Goal: Task Accomplishment & Management: Complete application form

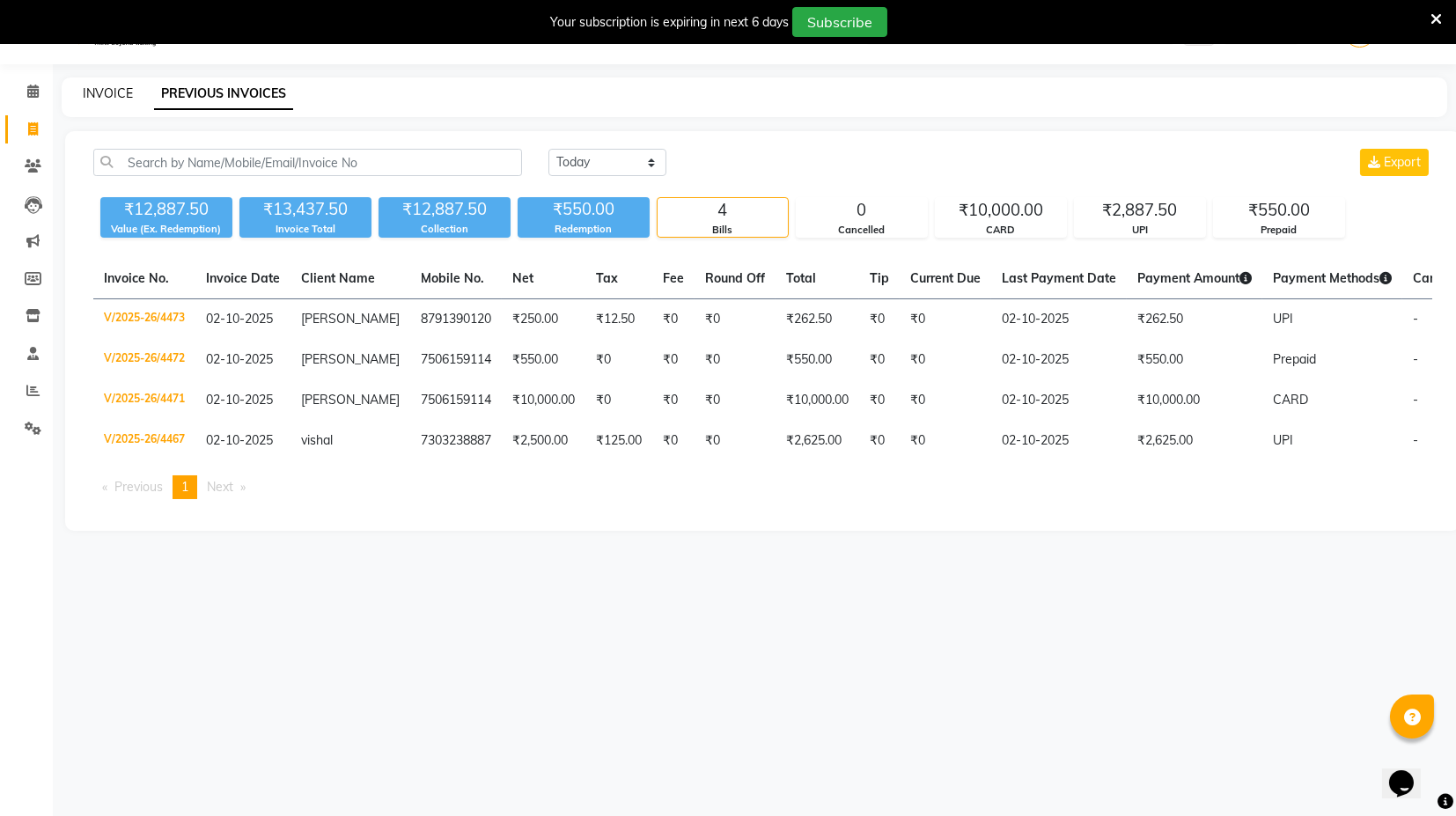
click at [83, 86] on link "INVOICE" at bounding box center [107, 93] width 50 height 16
select select "service"
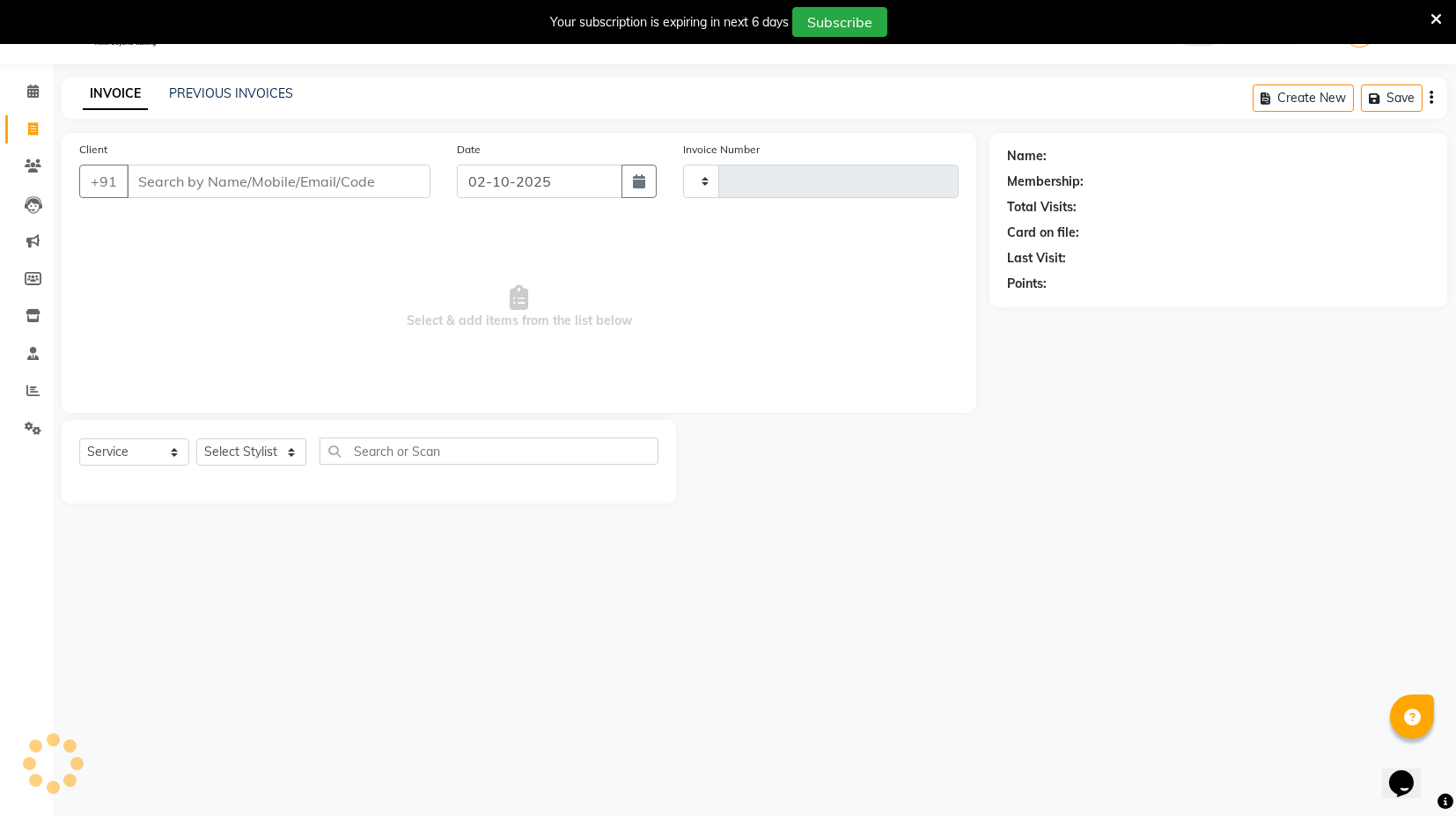
type input "4474"
select select "7082"
click at [156, 189] on input "Client" at bounding box center [279, 181] width 304 height 33
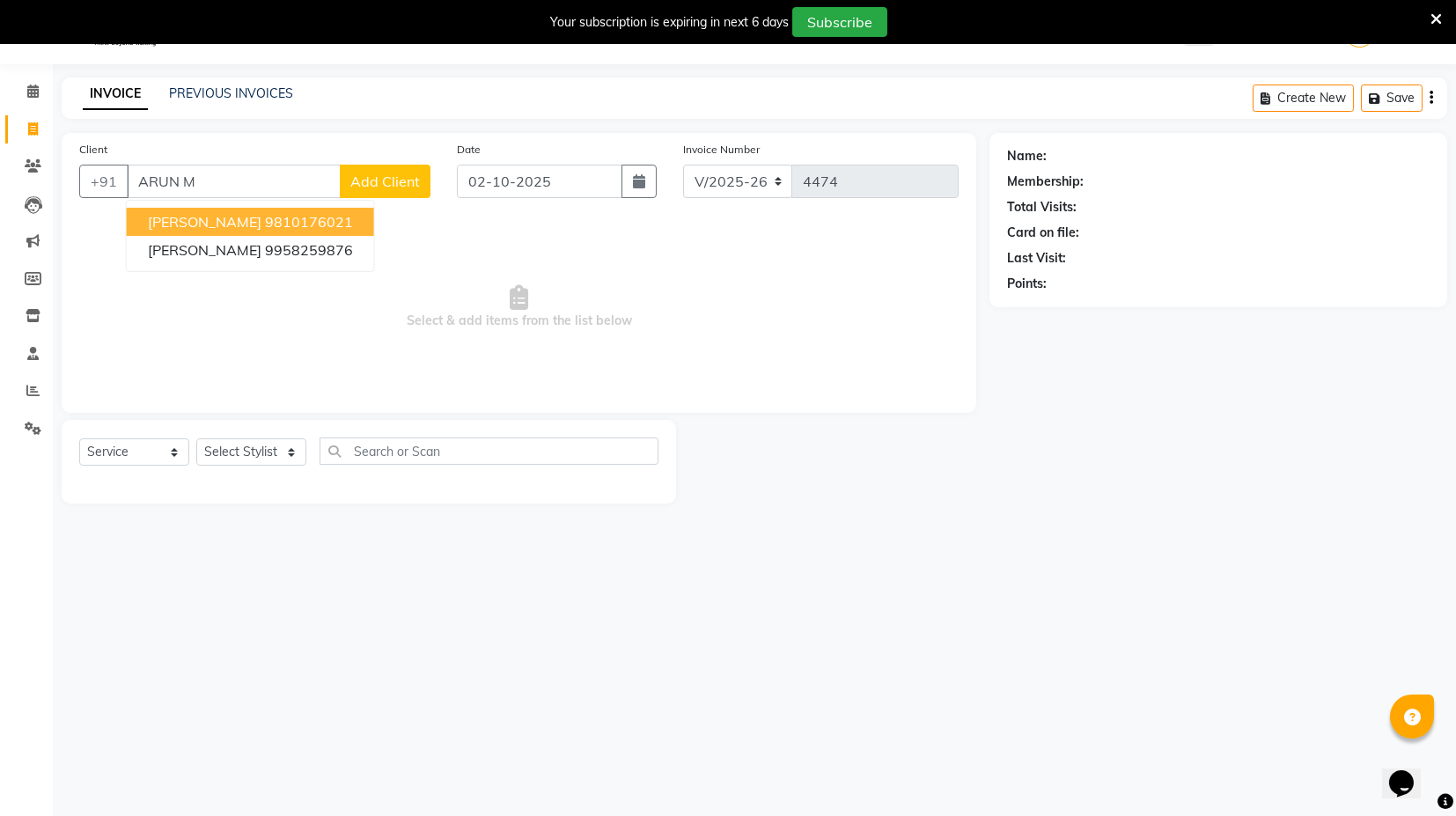
click at [194, 217] on span "Arun MENON" at bounding box center [205, 222] width 114 height 18
type input "9810176021"
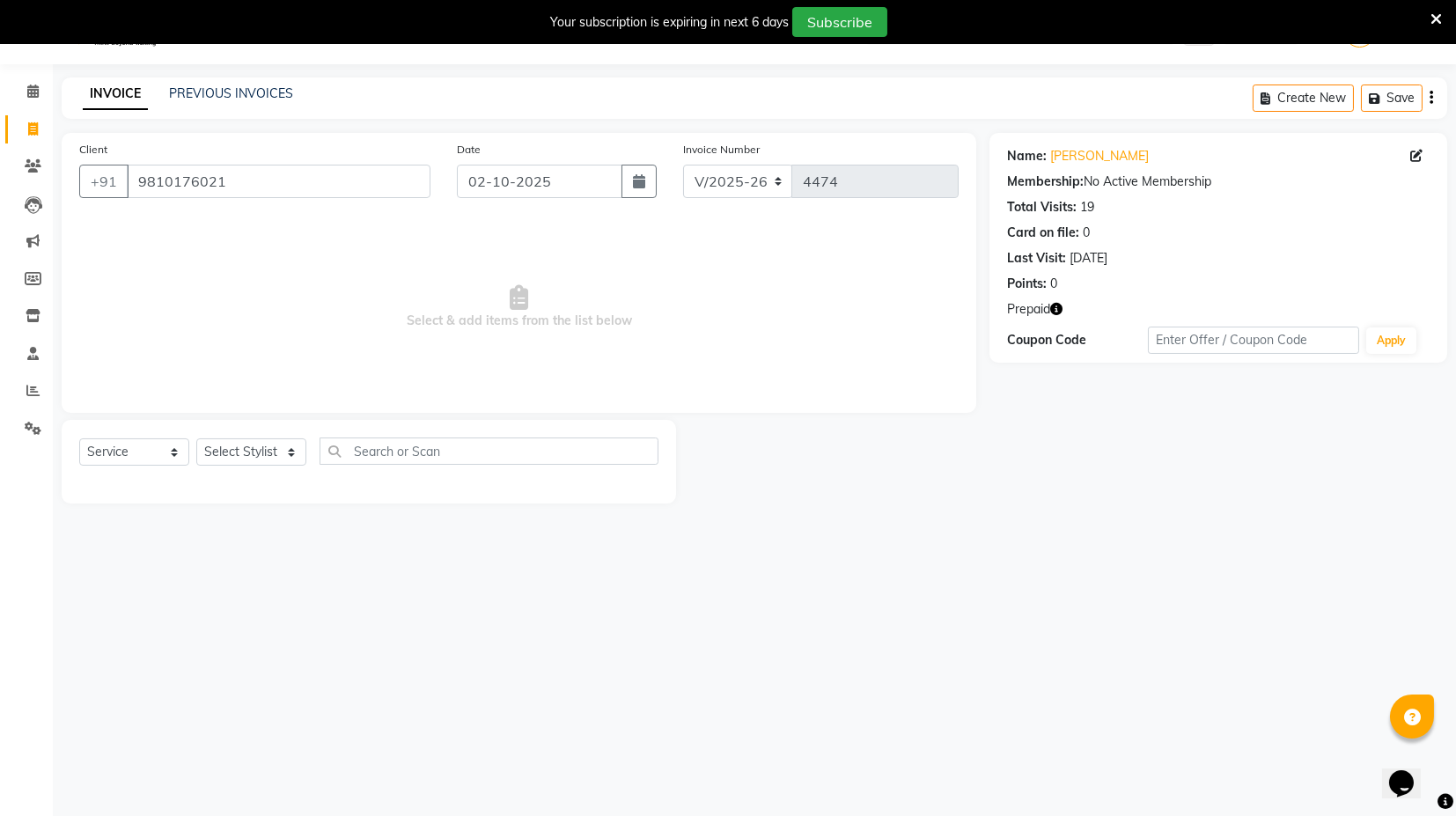
click at [1053, 308] on icon "button" at bounding box center [1056, 308] width 12 height 12
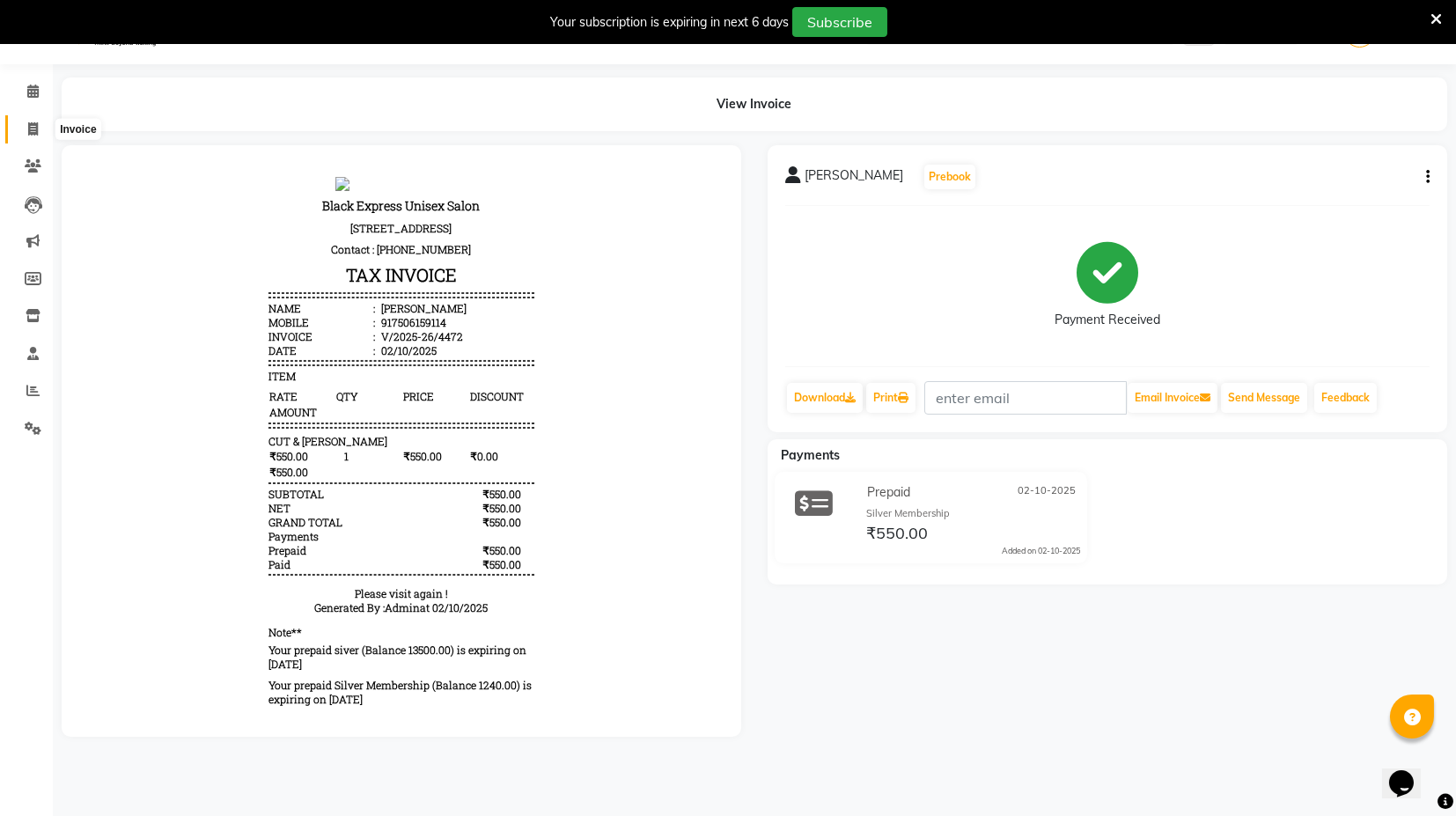
drag, startPoint x: 27, startPoint y: 133, endPoint x: 195, endPoint y: 24, distance: 200.3
click at [27, 133] on span at bounding box center [33, 129] width 30 height 20
select select "service"
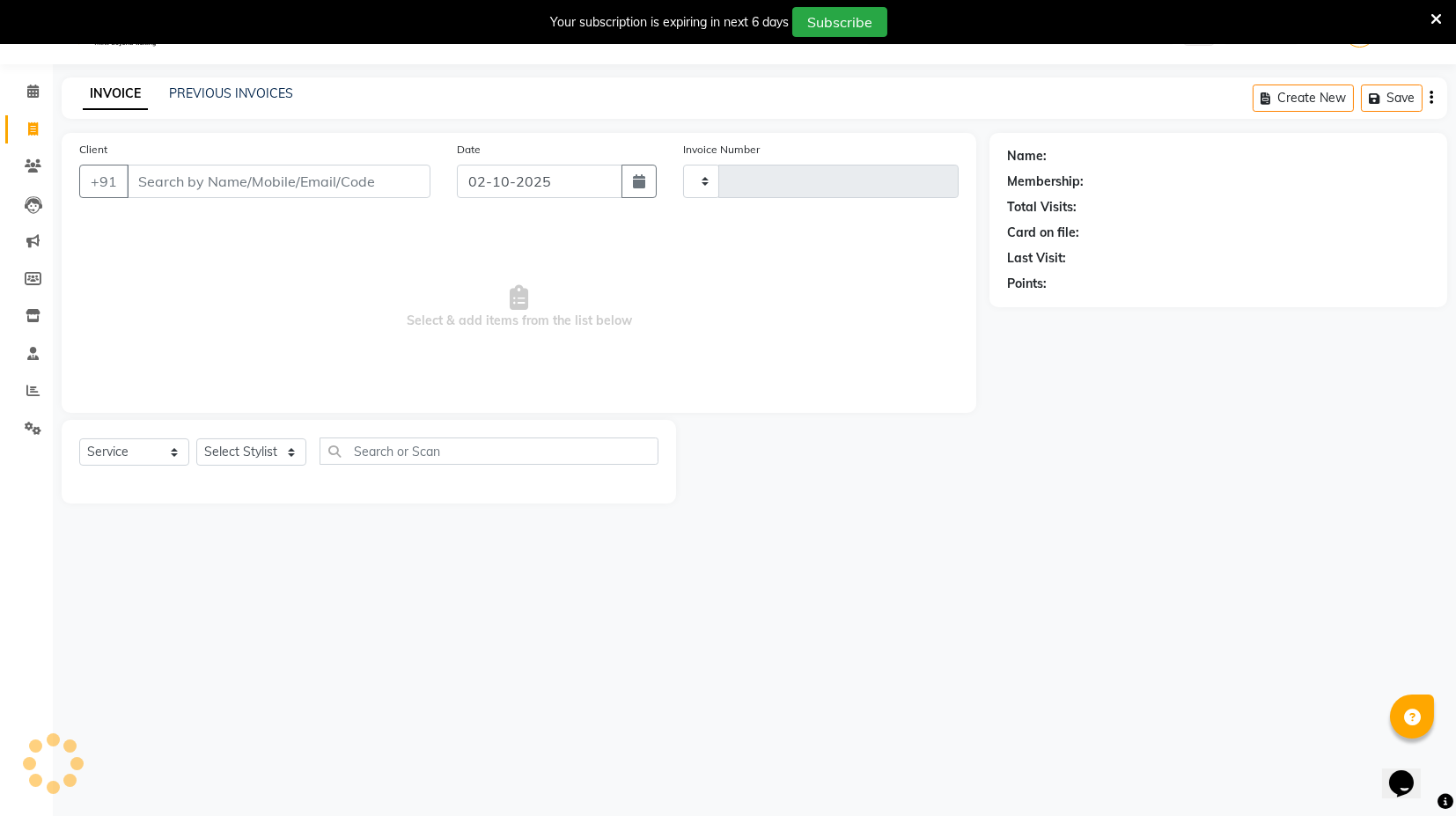
type input "4474"
select select "7082"
click at [282, 448] on select "Select Stylist ASIF DEEPA FAISAL KASIM maahi Manager RAHUL RAJVEER satya SHAFI …" at bounding box center [251, 452] width 110 height 28
select select "87608"
click at [196, 438] on select "Select Stylist ASIF DEEPA FAISAL KASIM maahi Manager RAHUL RAJVEER satya SHAFI …" at bounding box center [251, 452] width 110 height 28
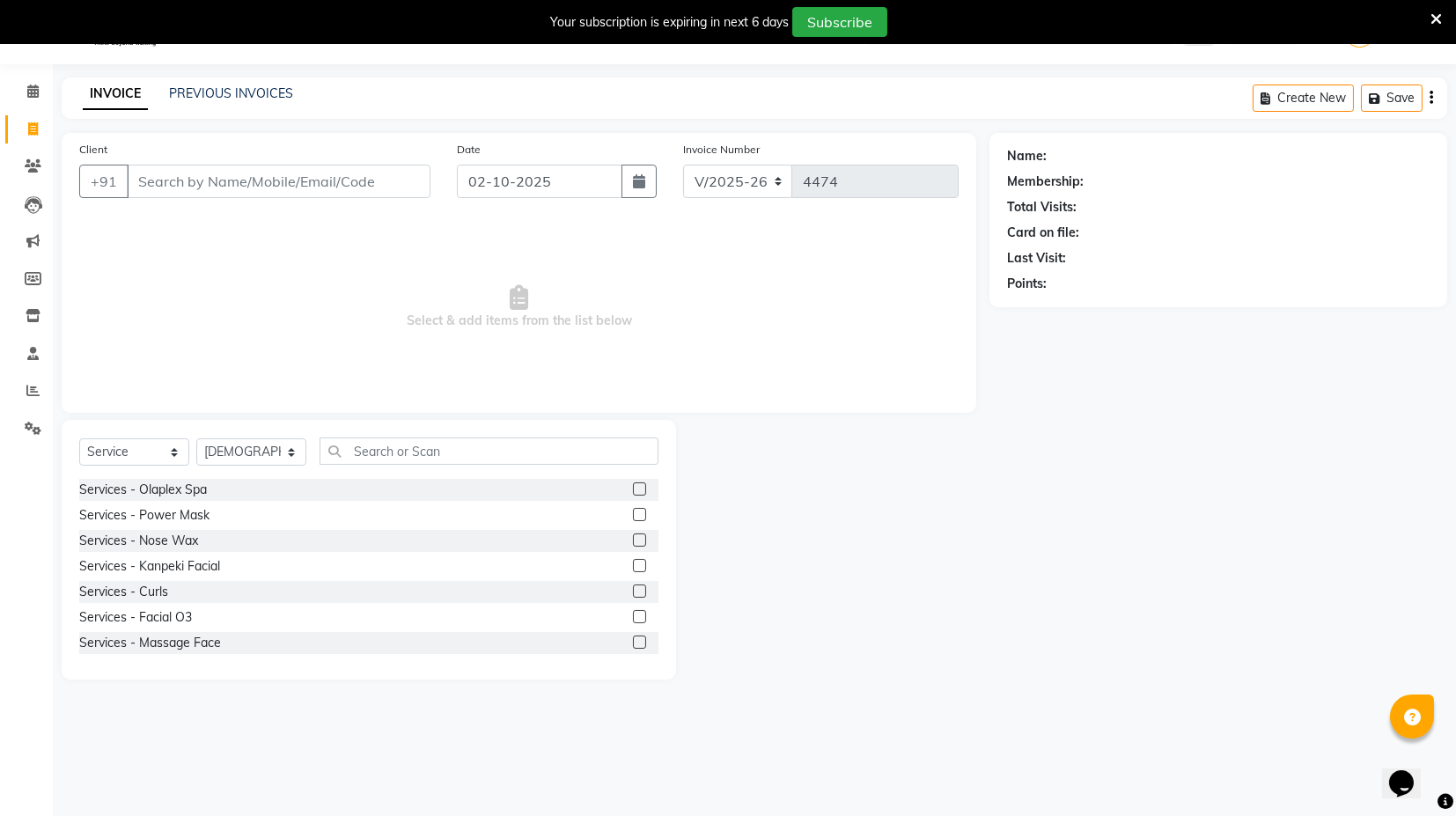
click at [427, 428] on div "Select Service Product Membership Package Voucher Prepaid Gift Card Select Styl…" at bounding box center [369, 550] width 615 height 260
click at [433, 451] on input "text" at bounding box center [488, 451] width 339 height 28
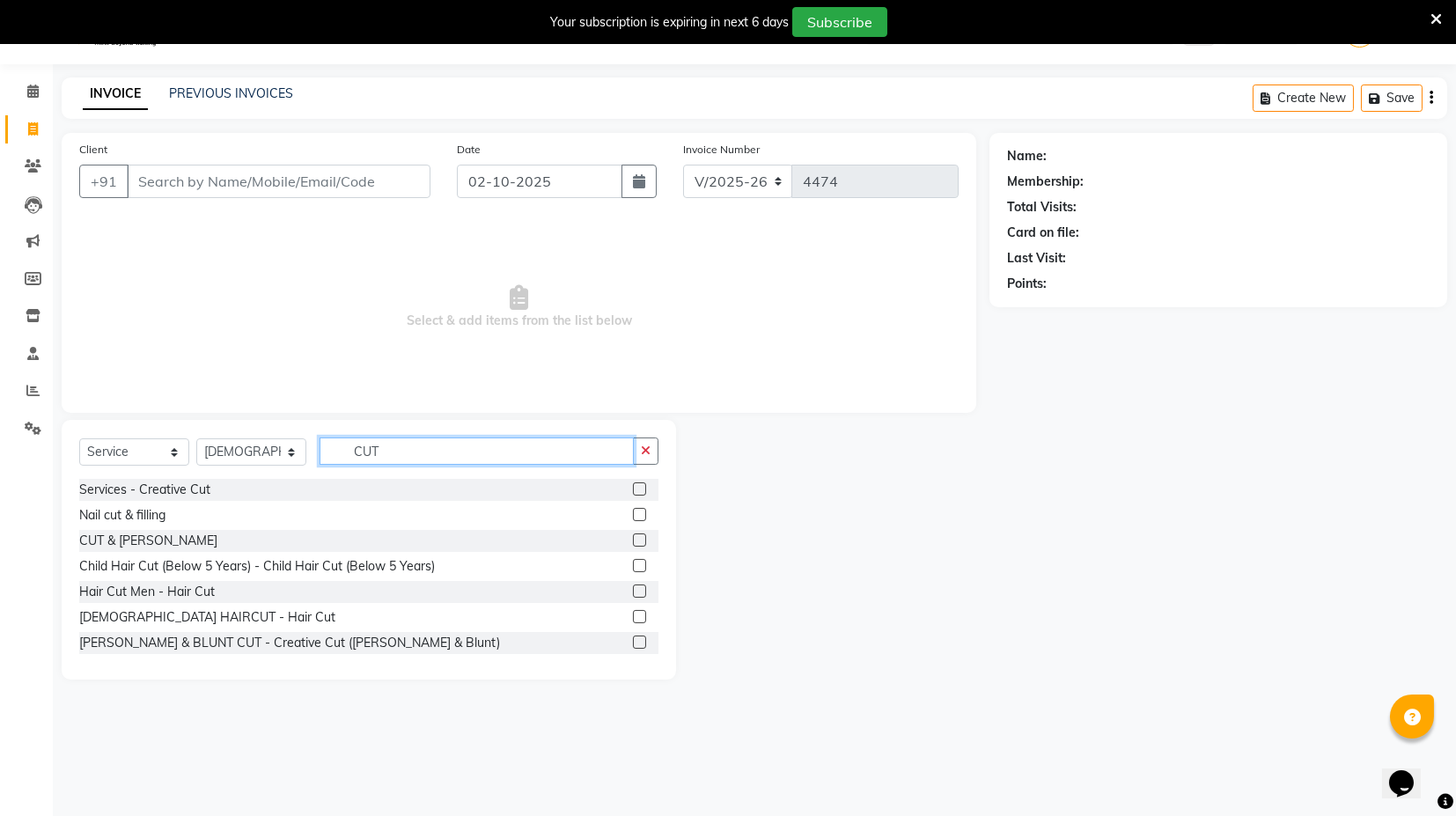
type input "CUT"
click at [633, 537] on label at bounding box center [639, 540] width 13 height 13
click at [633, 537] on input "checkbox" at bounding box center [638, 541] width 11 height 11
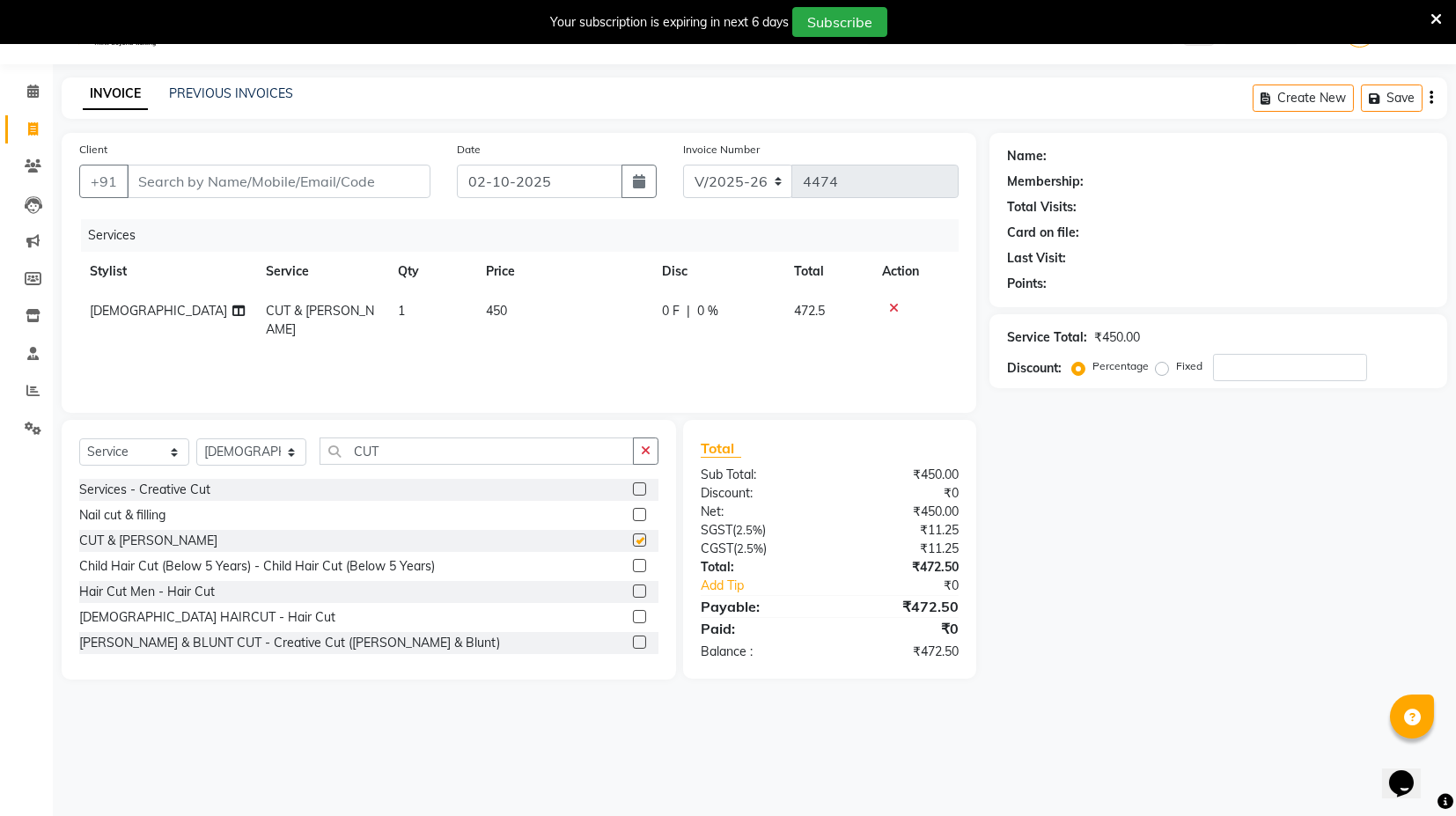
checkbox input "false"
click at [633, 592] on label at bounding box center [639, 591] width 13 height 13
click at [633, 592] on input "checkbox" at bounding box center [638, 592] width 11 height 11
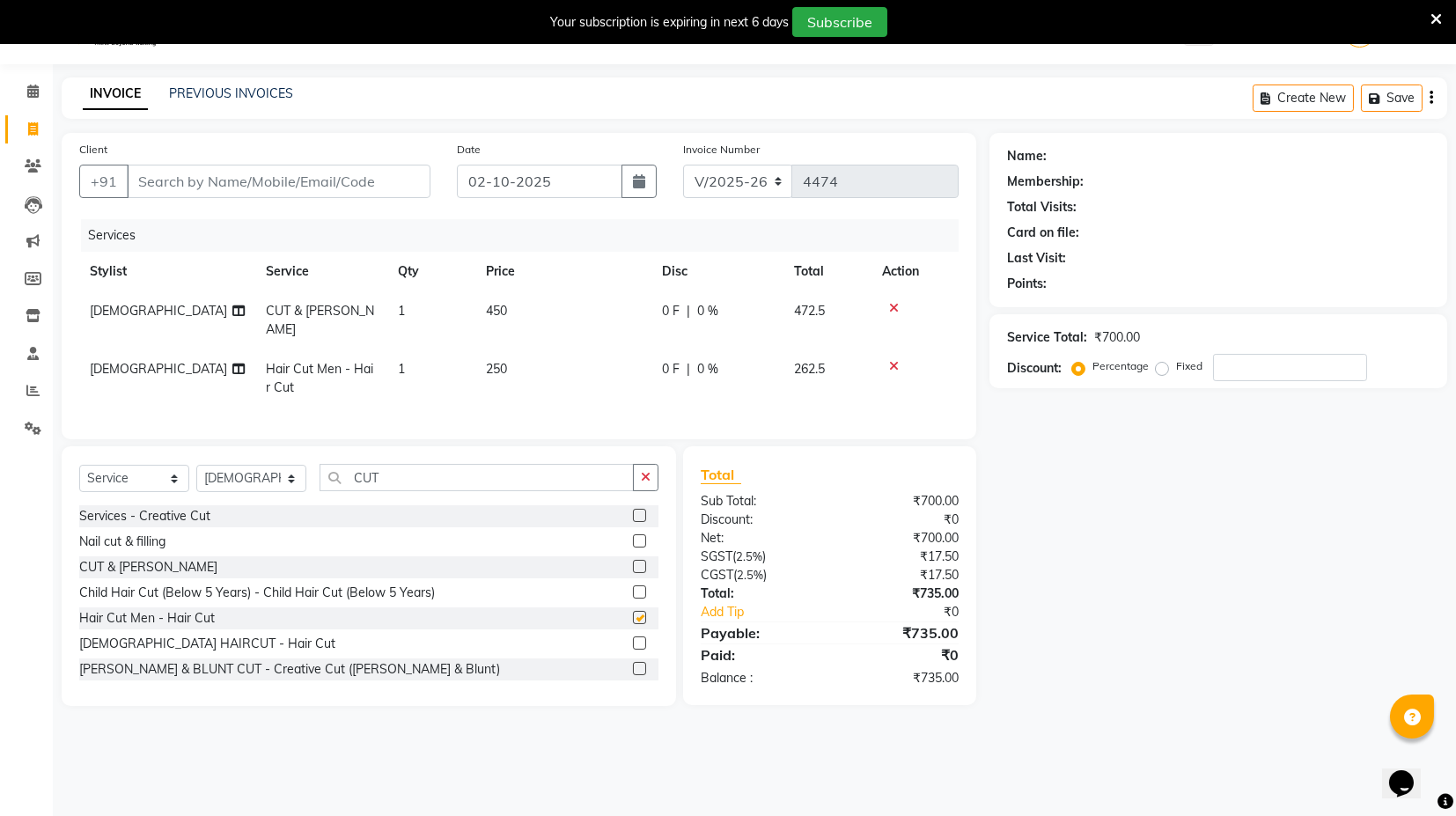
checkbox input "false"
click at [895, 306] on icon at bounding box center [894, 307] width 9 height 12
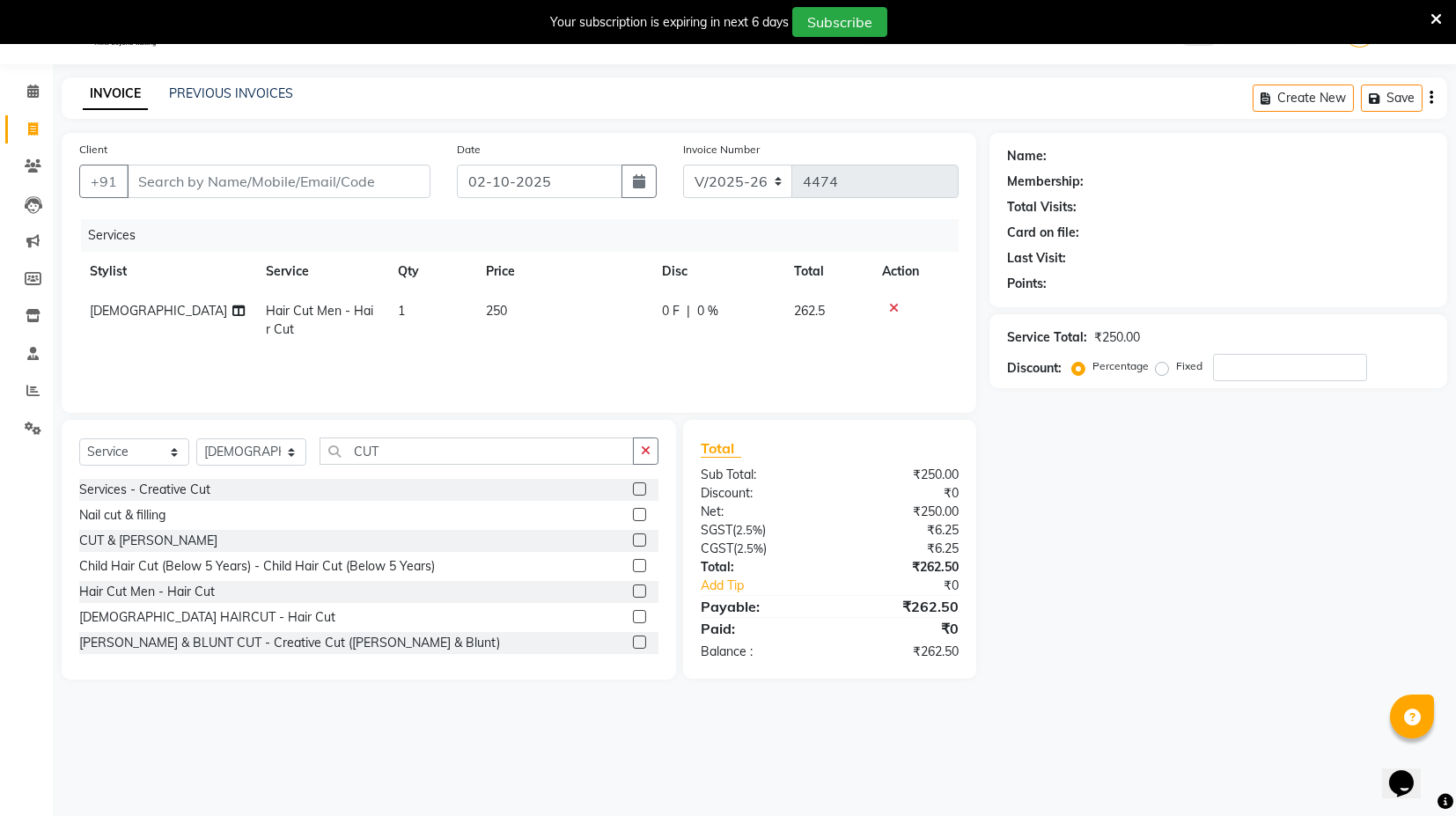
click at [526, 324] on td "250" at bounding box center [563, 320] width 176 height 58
select select "87608"
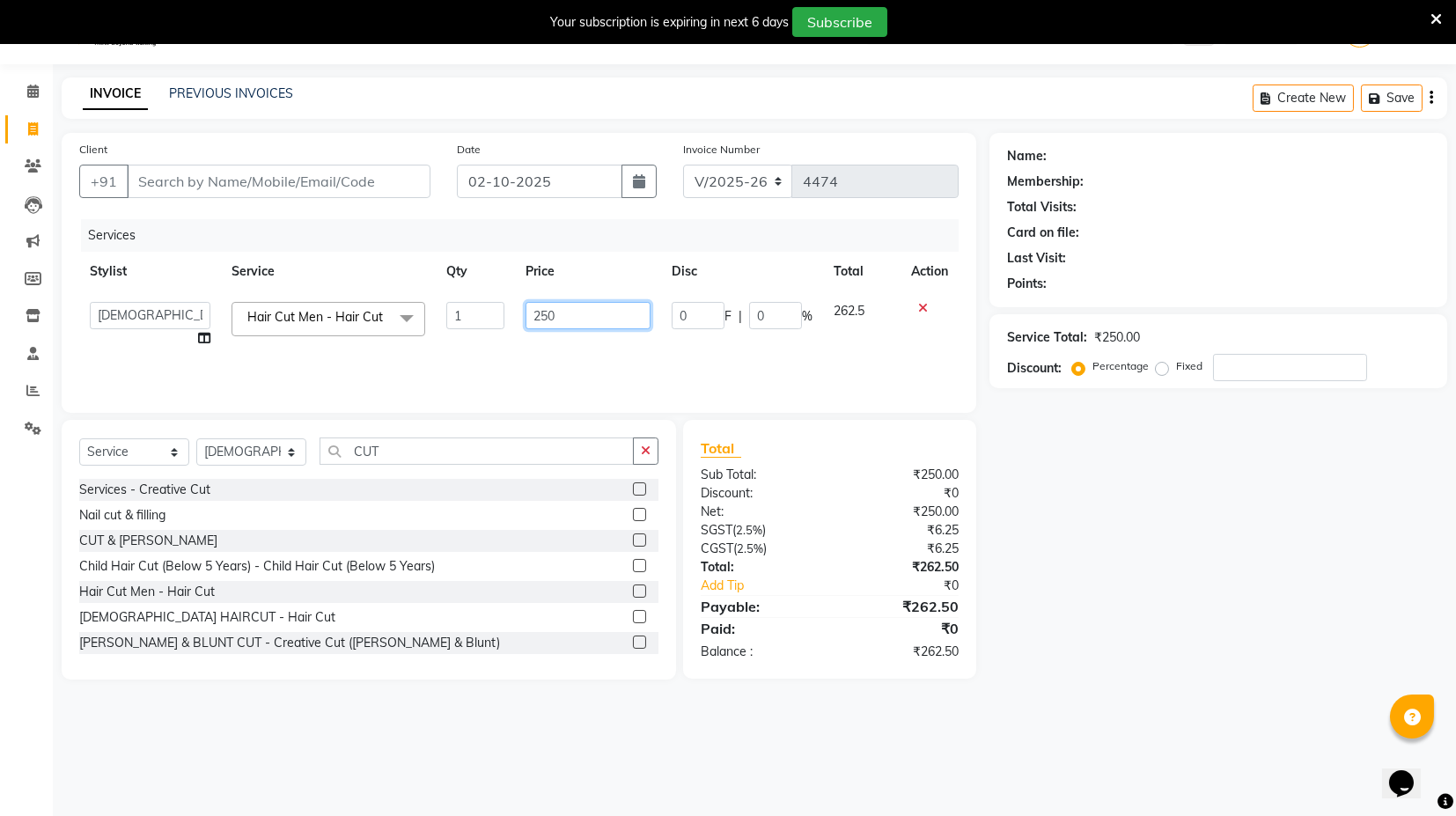
drag, startPoint x: 526, startPoint y: 324, endPoint x: 535, endPoint y: 318, distance: 10.8
click at [534, 319] on input "250" at bounding box center [588, 315] width 125 height 28
click at [535, 318] on input "250" at bounding box center [588, 315] width 125 height 28
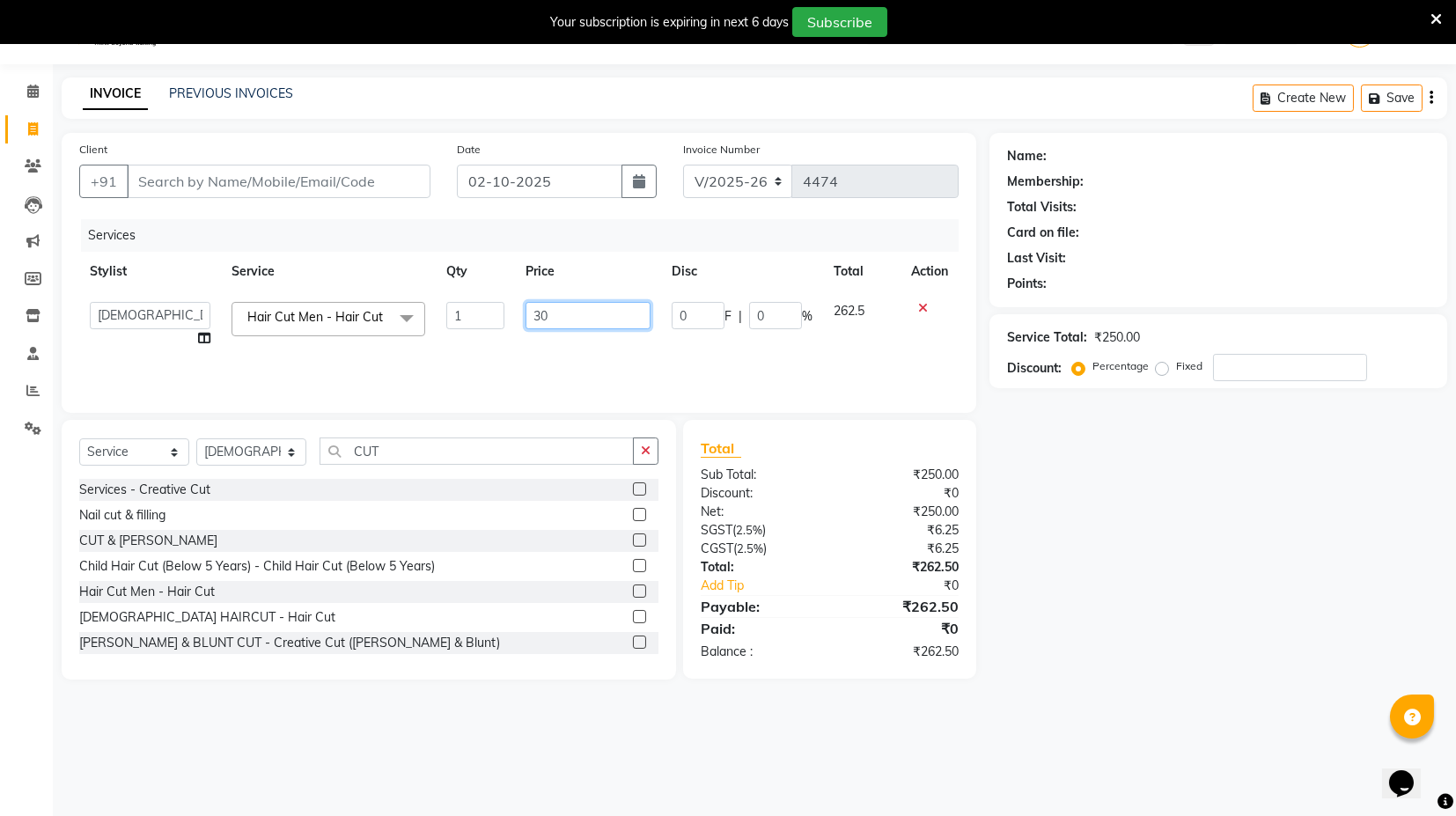
type input "300"
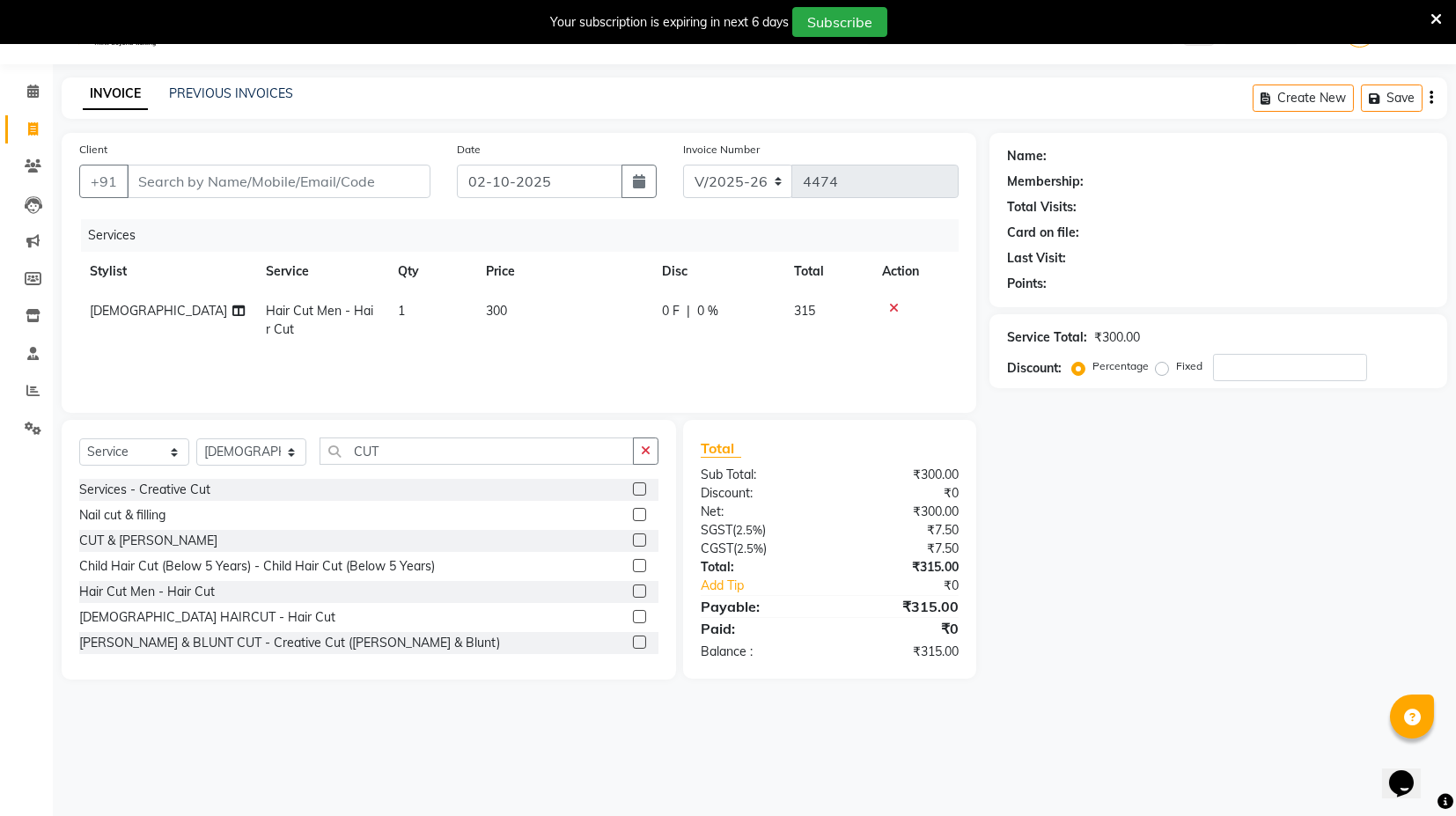
click at [499, 353] on div "Services Stylist Service Qty Price Disc Total Action SHAFI Hair Cut Men - Hair …" at bounding box center [519, 307] width 879 height 176
click at [320, 165] on input "Client" at bounding box center [279, 181] width 304 height 33
type input "9"
type input "0"
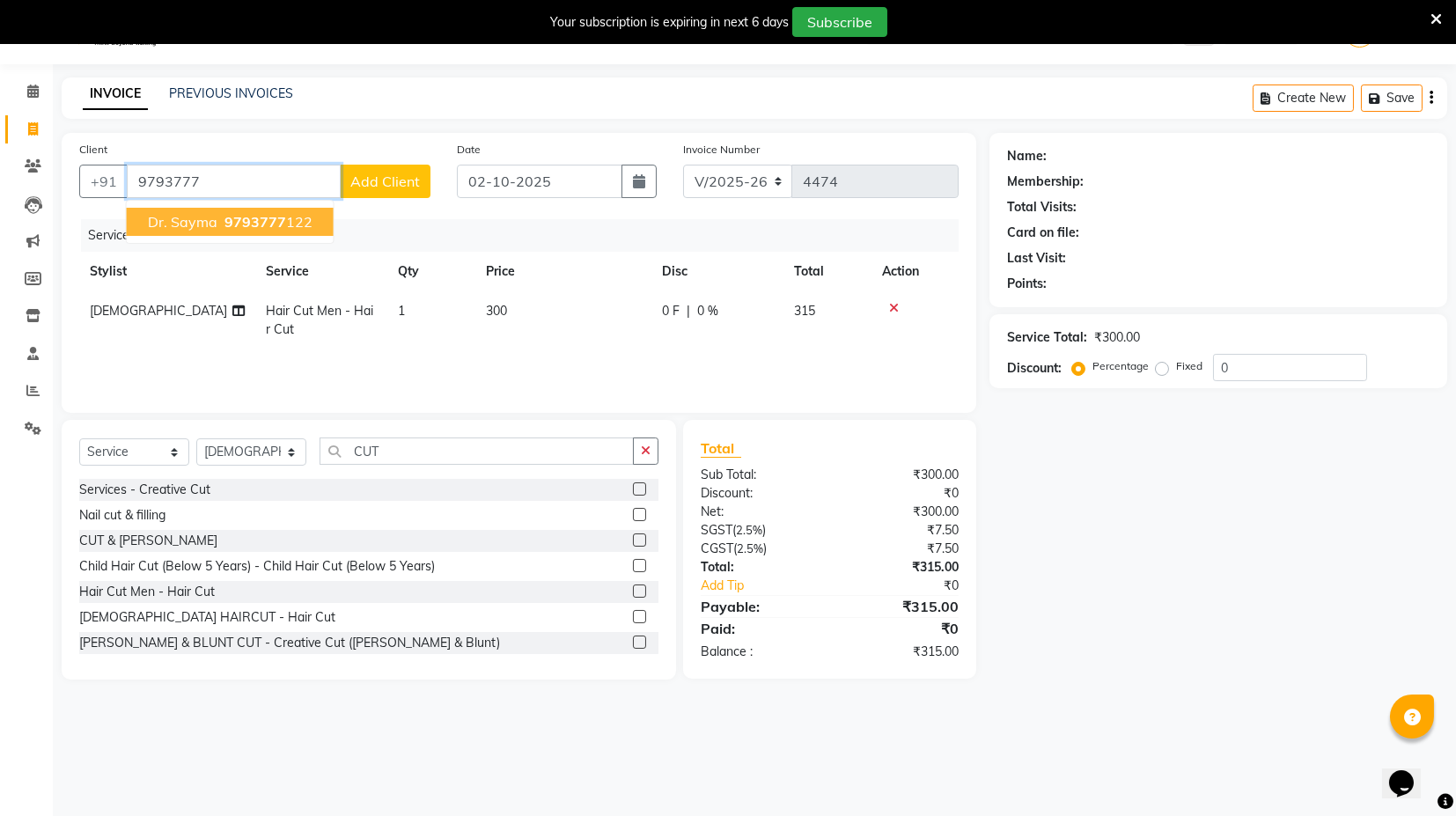
click at [301, 215] on ngb-highlight "9793777 122" at bounding box center [267, 222] width 92 height 18
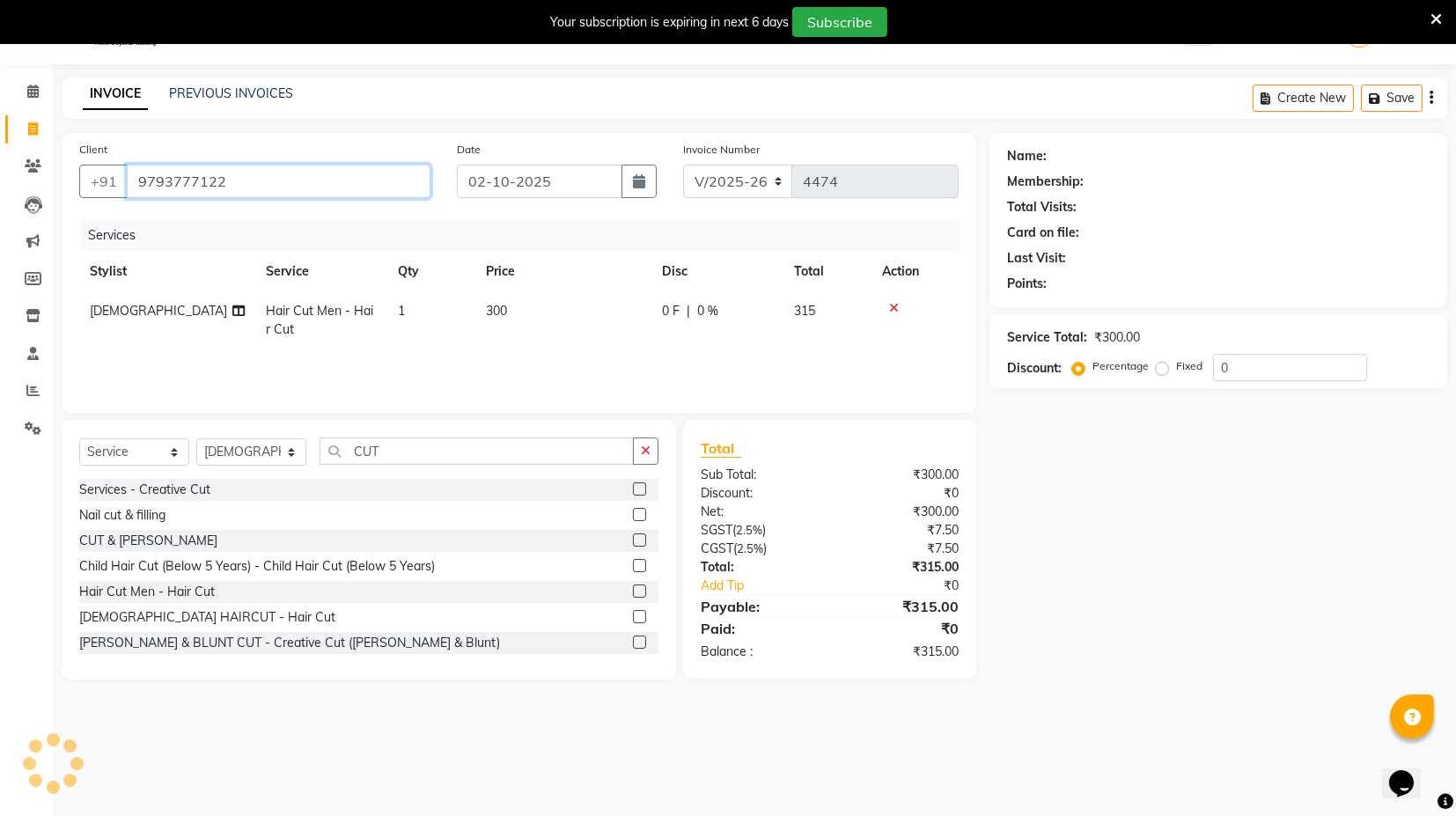
type input "9793777122"
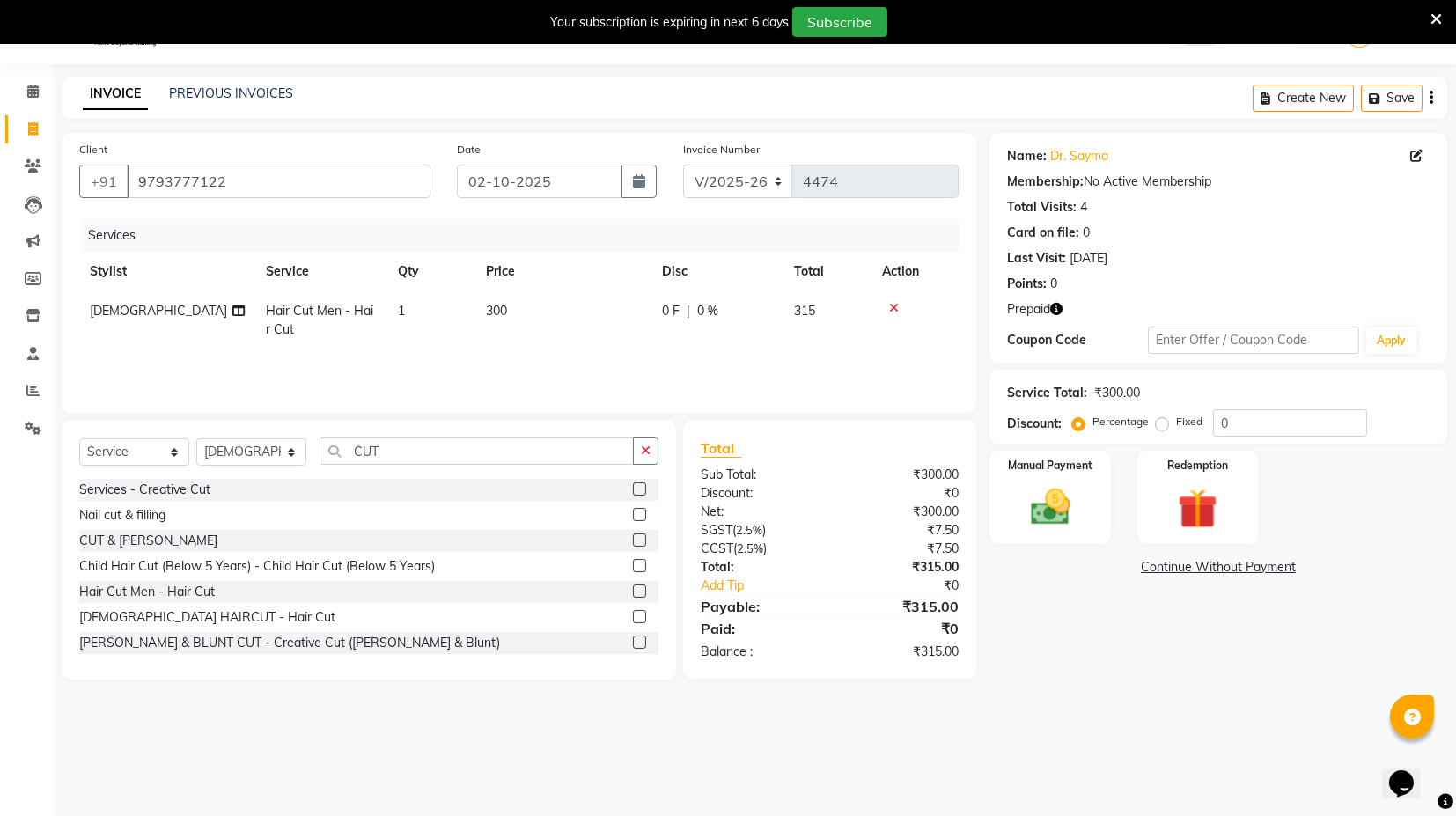
click at [1057, 306] on icon "button" at bounding box center [1056, 308] width 12 height 12
click at [1110, 283] on div "Points: 0" at bounding box center [1219, 284] width 423 height 18
click at [1173, 510] on img at bounding box center [1197, 510] width 67 height 51
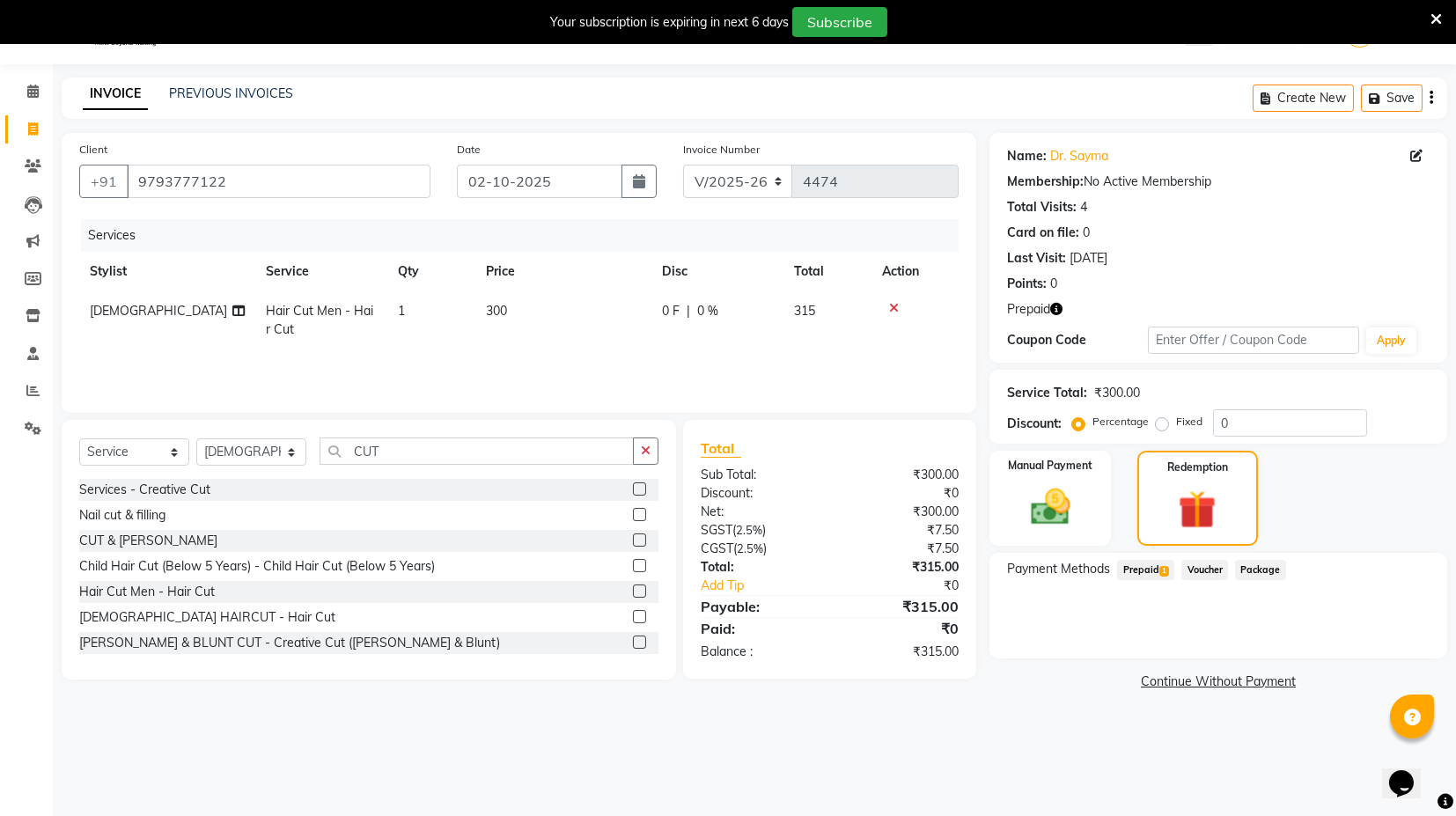
drag, startPoint x: 1142, startPoint y: 574, endPoint x: 1187, endPoint y: 584, distance: 46.1
click at [1142, 575] on span "Prepaid 1" at bounding box center [1146, 569] width 57 height 20
click at [1406, 639] on button "Add" at bounding box center [1388, 641] width 65 height 30
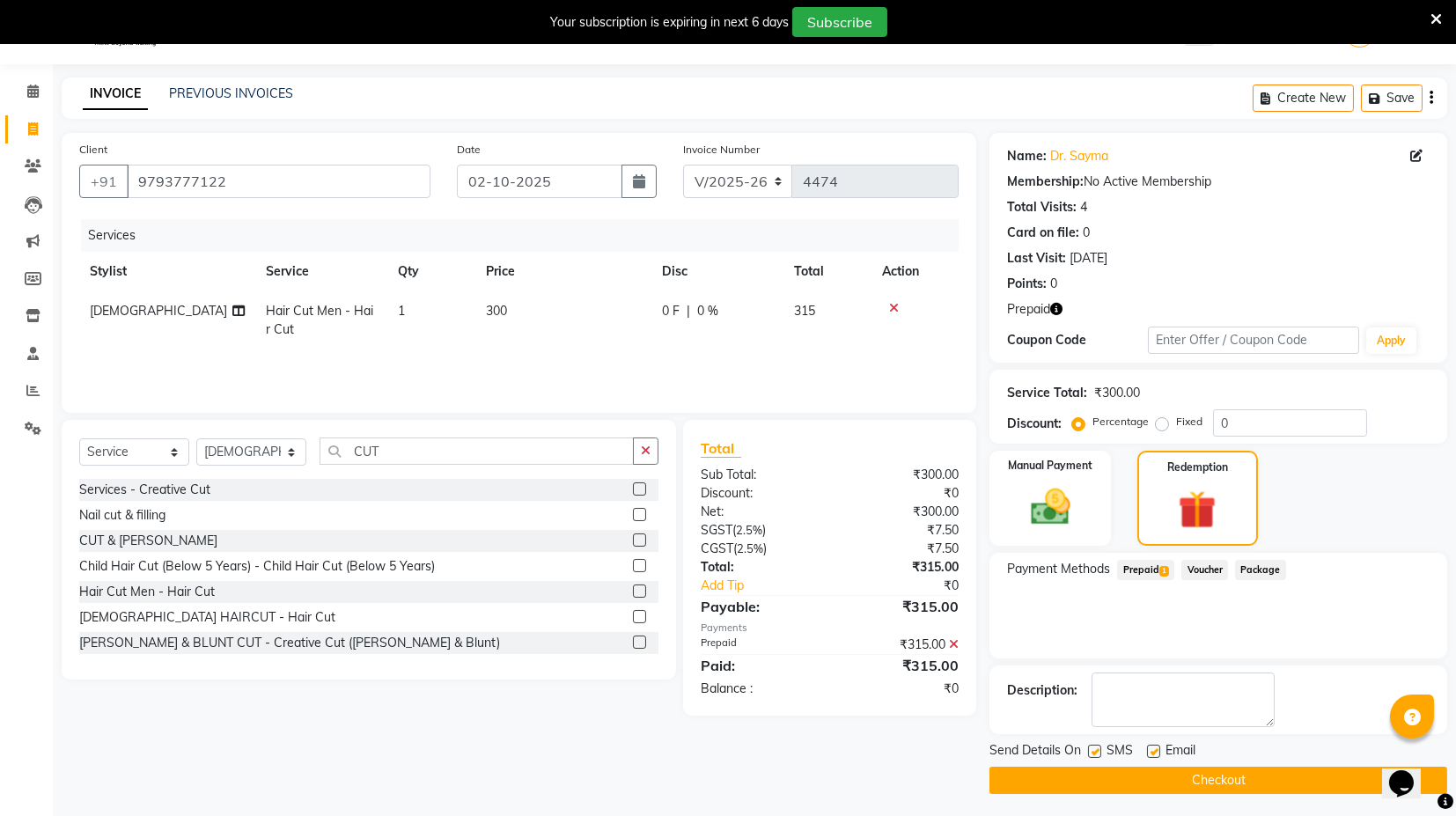
click at [1094, 751] on label at bounding box center [1095, 751] width 13 height 13
click at [1094, 751] on input "checkbox" at bounding box center [1094, 752] width 11 height 11
checkbox input "false"
click at [1148, 752] on label at bounding box center [1153, 751] width 13 height 13
click at [1148, 752] on input "checkbox" at bounding box center [1152, 752] width 11 height 11
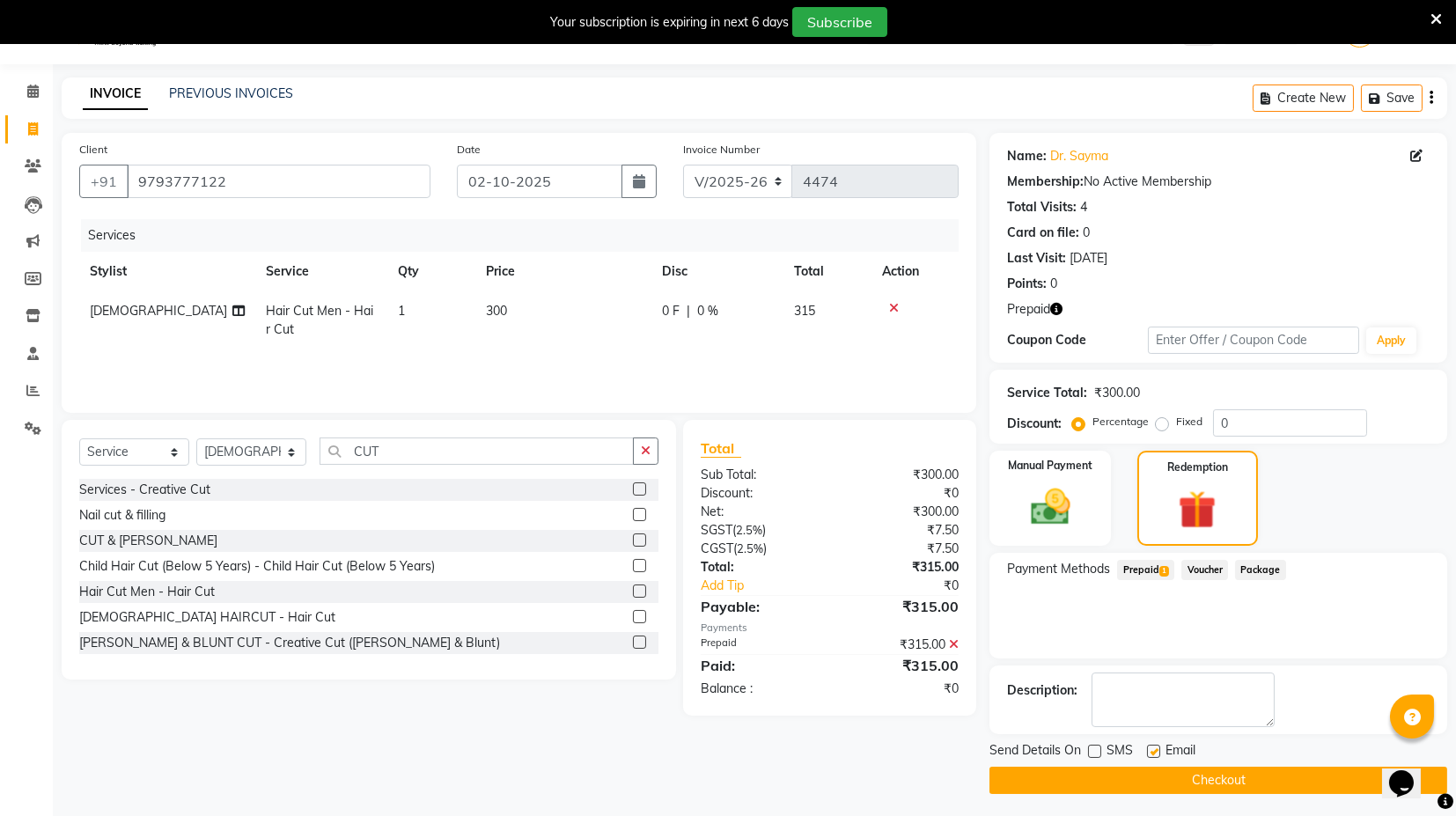
checkbox input "false"
click at [1094, 749] on label at bounding box center [1095, 751] width 13 height 13
click at [1094, 749] on input "checkbox" at bounding box center [1094, 752] width 11 height 11
checkbox input "true"
click at [1152, 745] on label at bounding box center [1153, 751] width 13 height 13
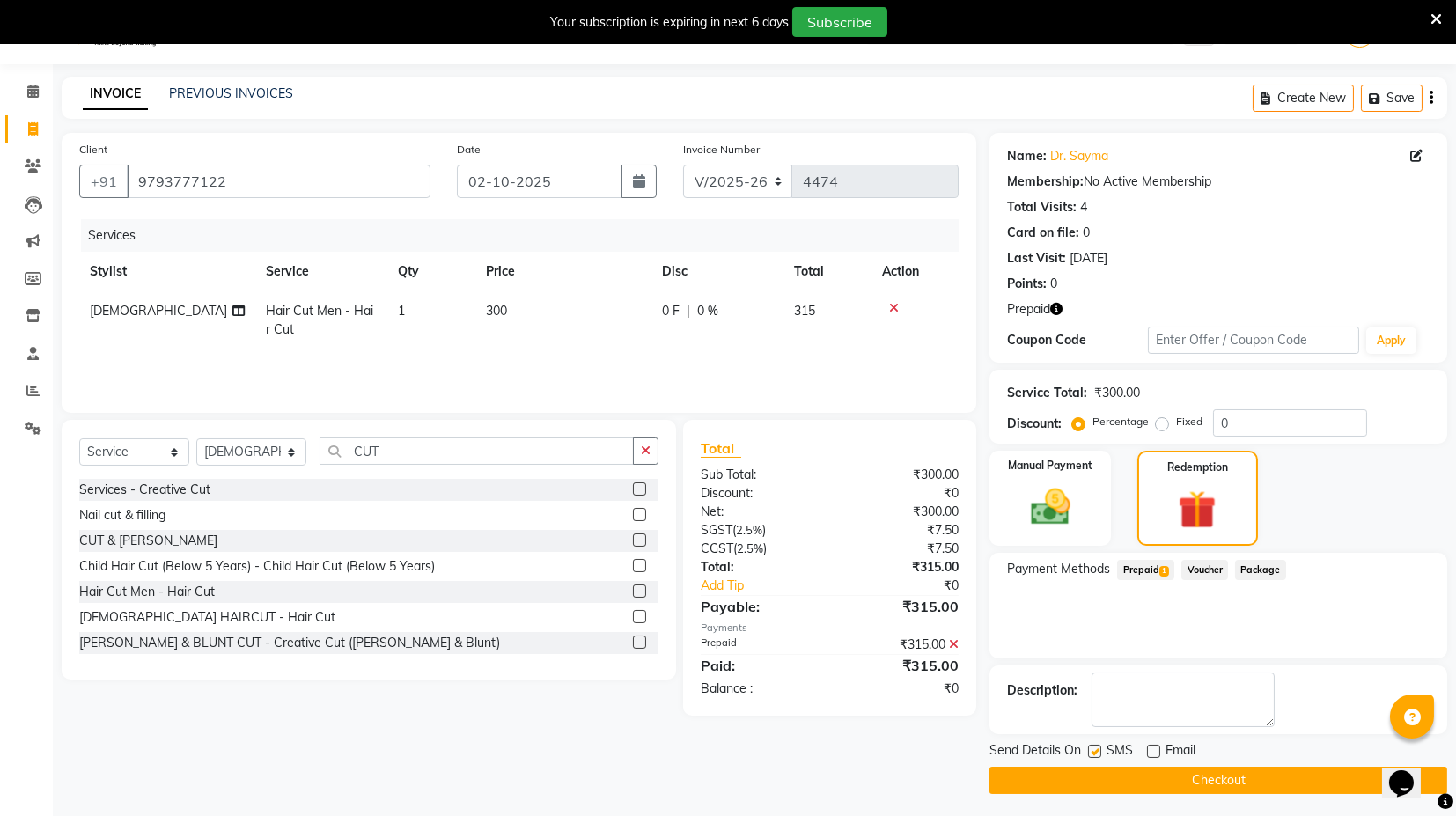
click at [1152, 747] on input "checkbox" at bounding box center [1152, 752] width 11 height 11
checkbox input "true"
click at [1152, 779] on button "Checkout" at bounding box center [1218, 780] width 458 height 28
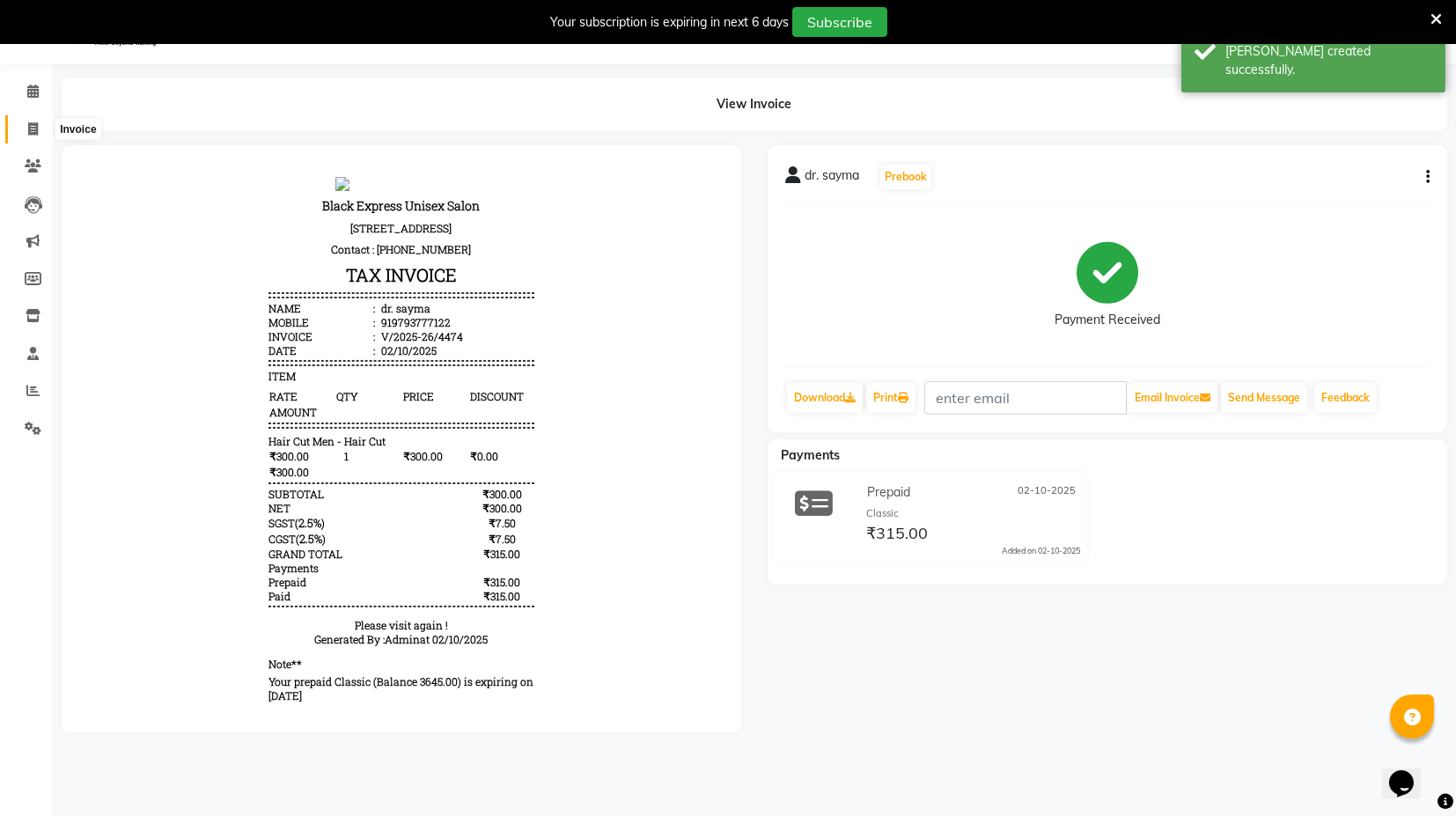
click at [21, 125] on span at bounding box center [33, 129] width 30 height 20
select select "service"
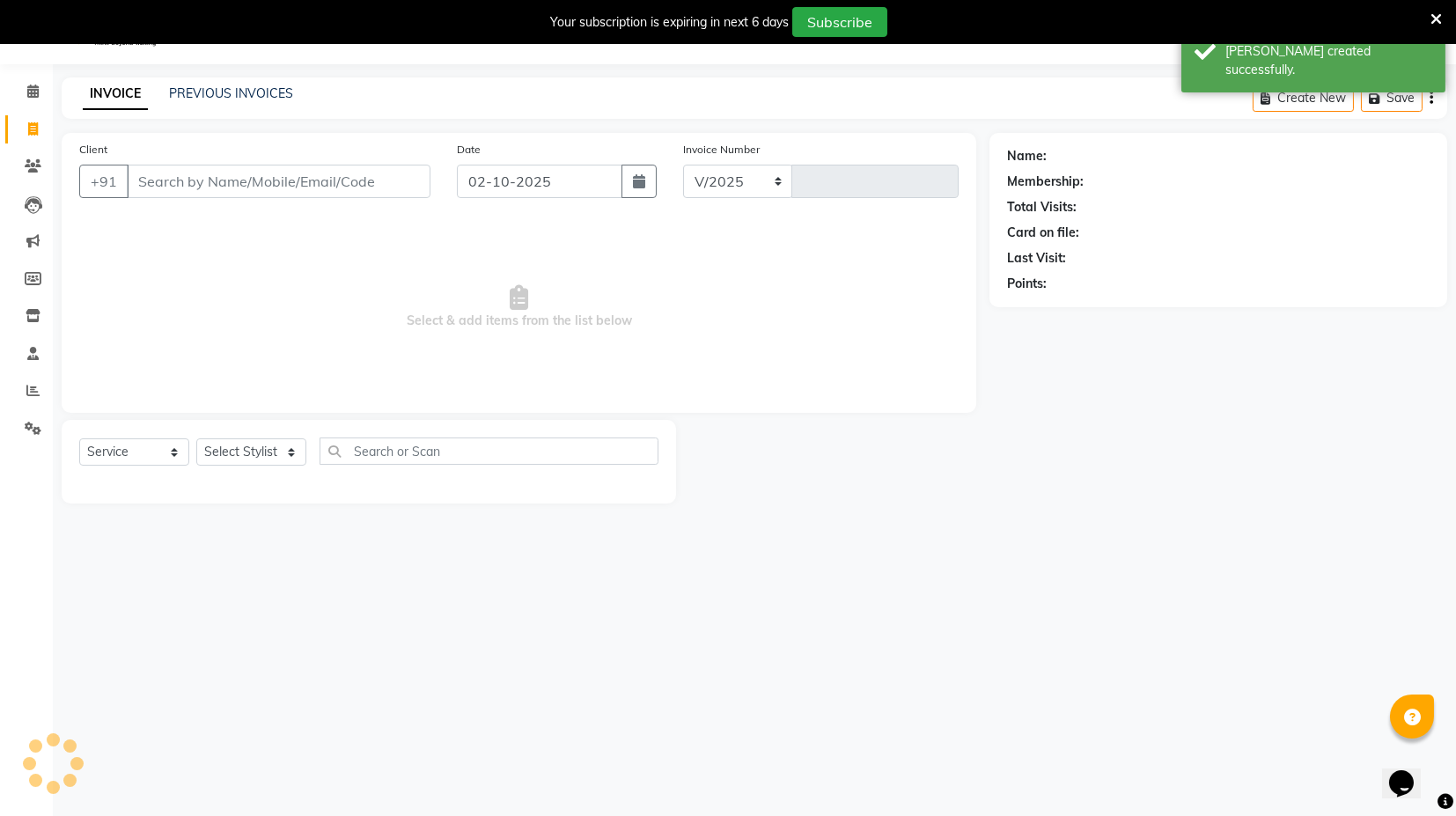
select select "7082"
type input "4475"
click at [230, 92] on link "PREVIOUS INVOICES" at bounding box center [230, 93] width 124 height 16
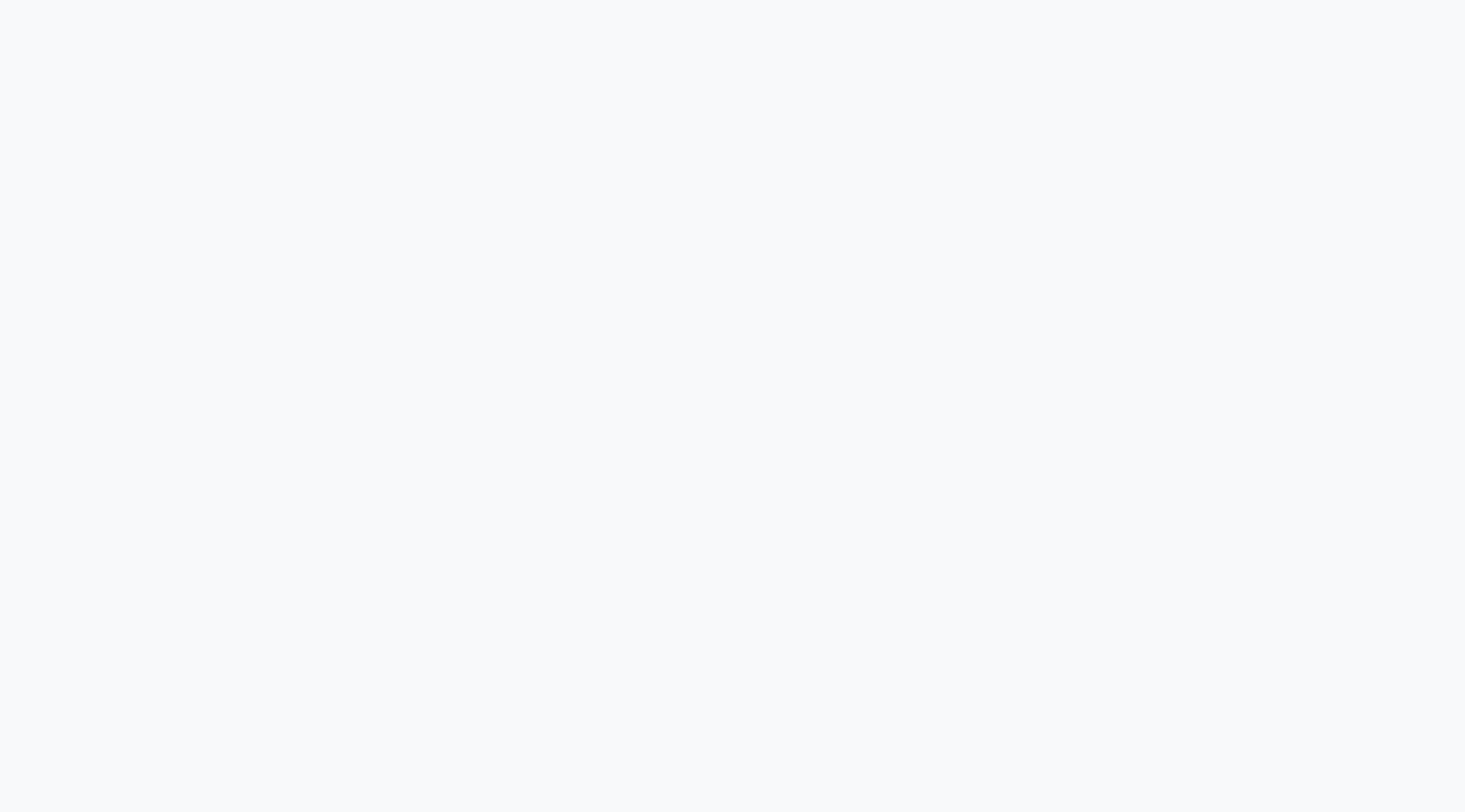
select select "7082"
select select "service"
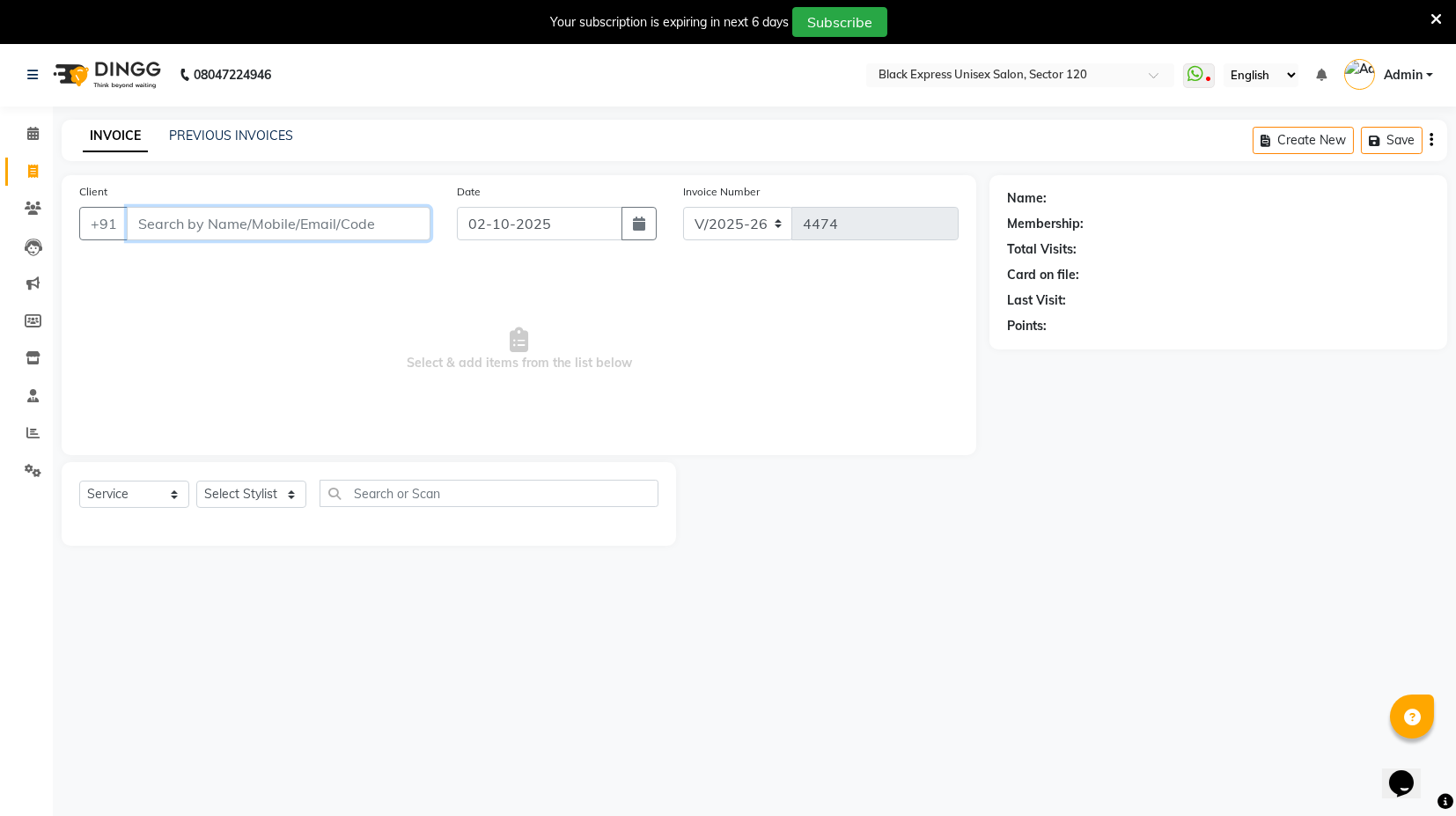
click at [301, 223] on input "Client" at bounding box center [279, 223] width 304 height 33
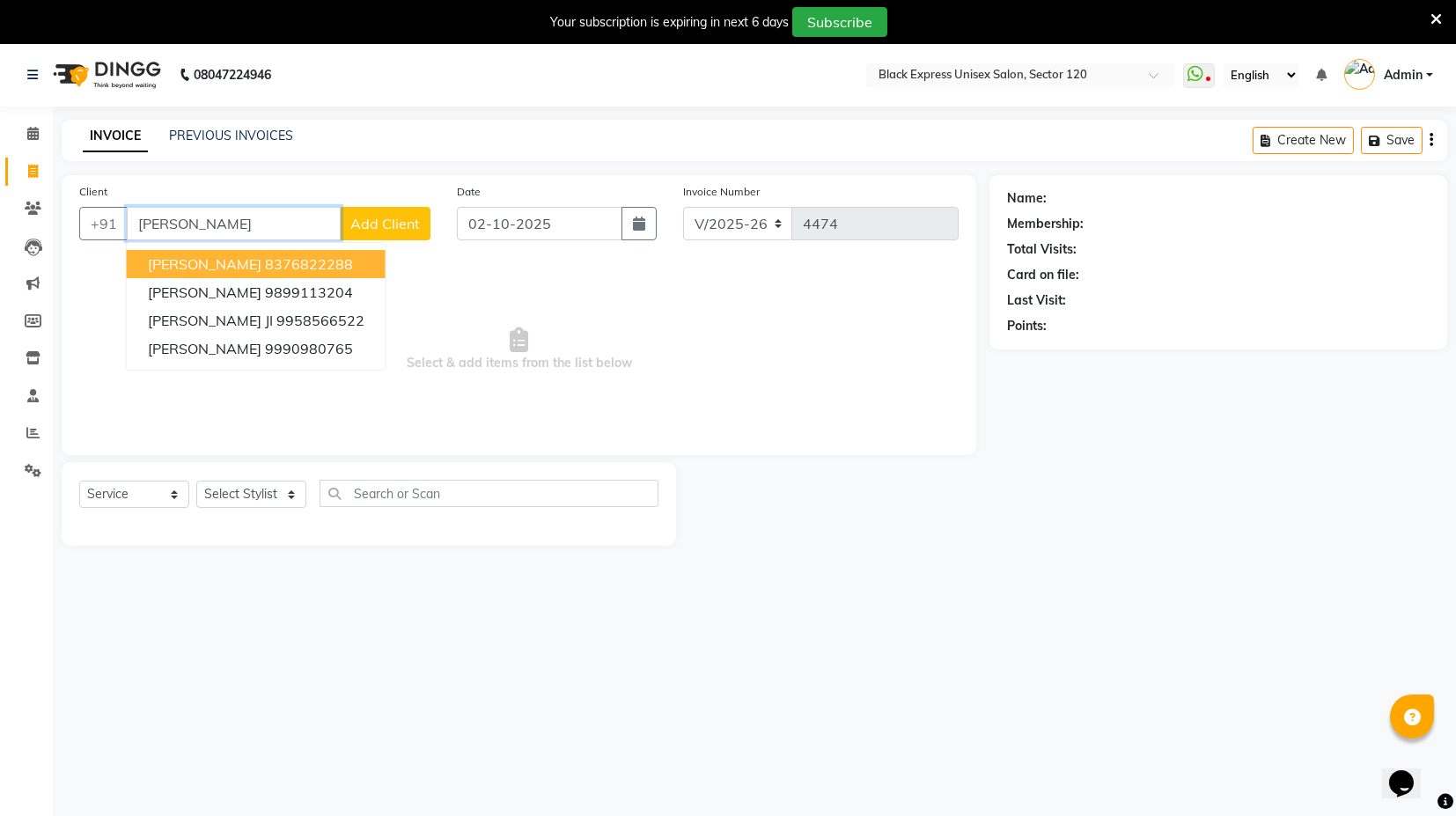
click at [207, 214] on input "[PERSON_NAME]" at bounding box center [234, 223] width 214 height 33
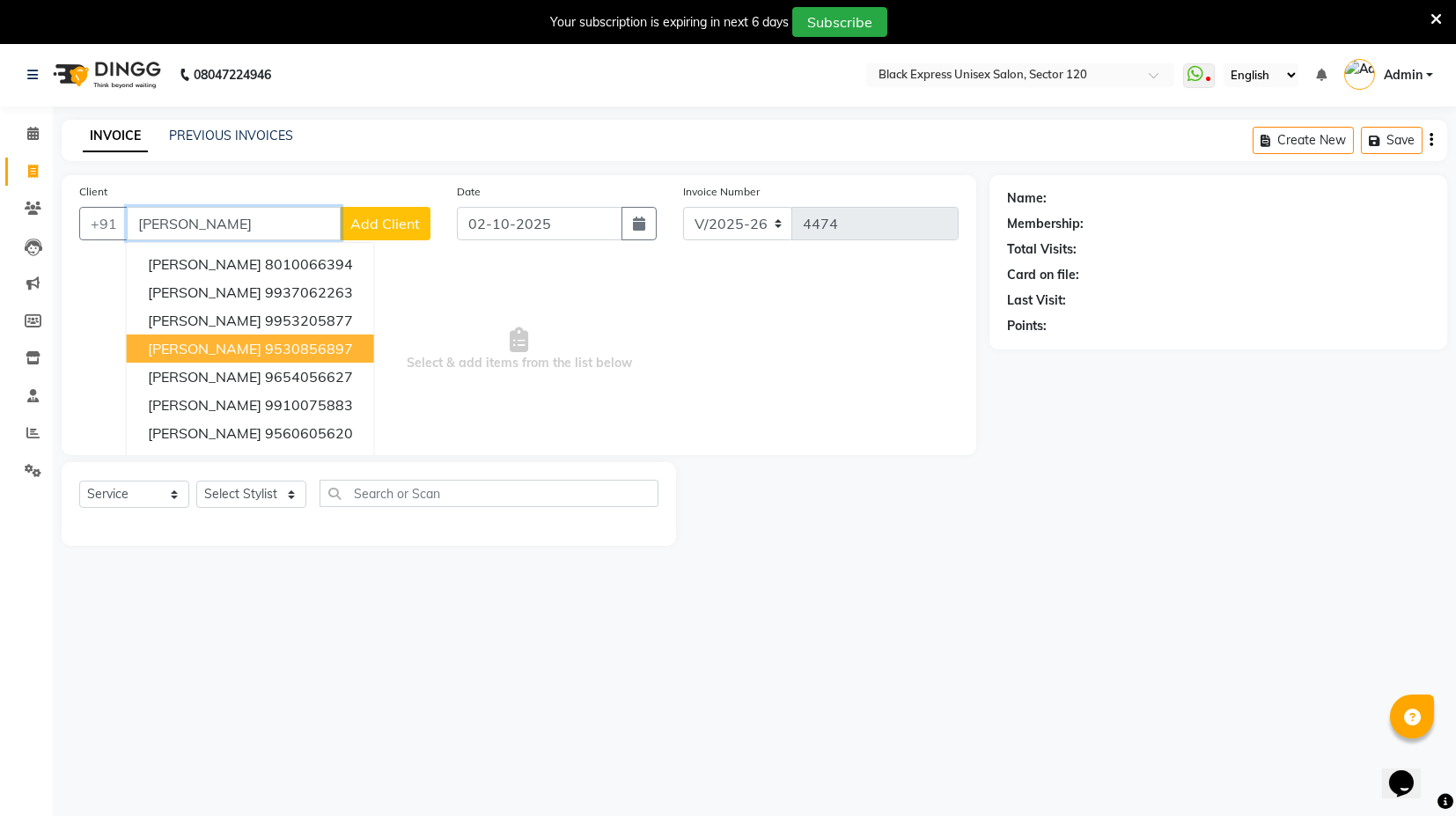
click at [269, 346] on ngb-highlight "9530856897" at bounding box center [308, 348] width 88 height 18
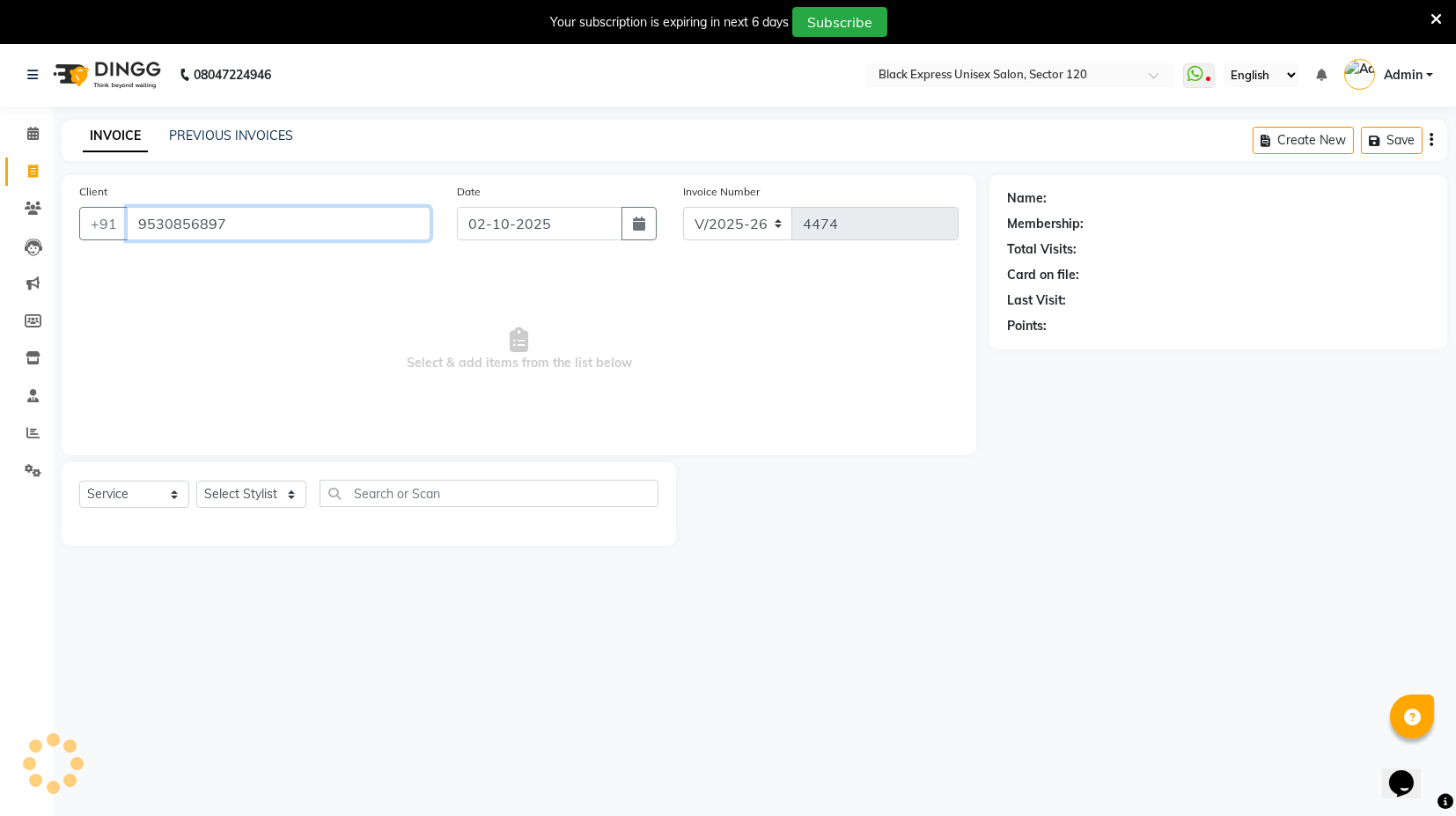
type input "9530856897"
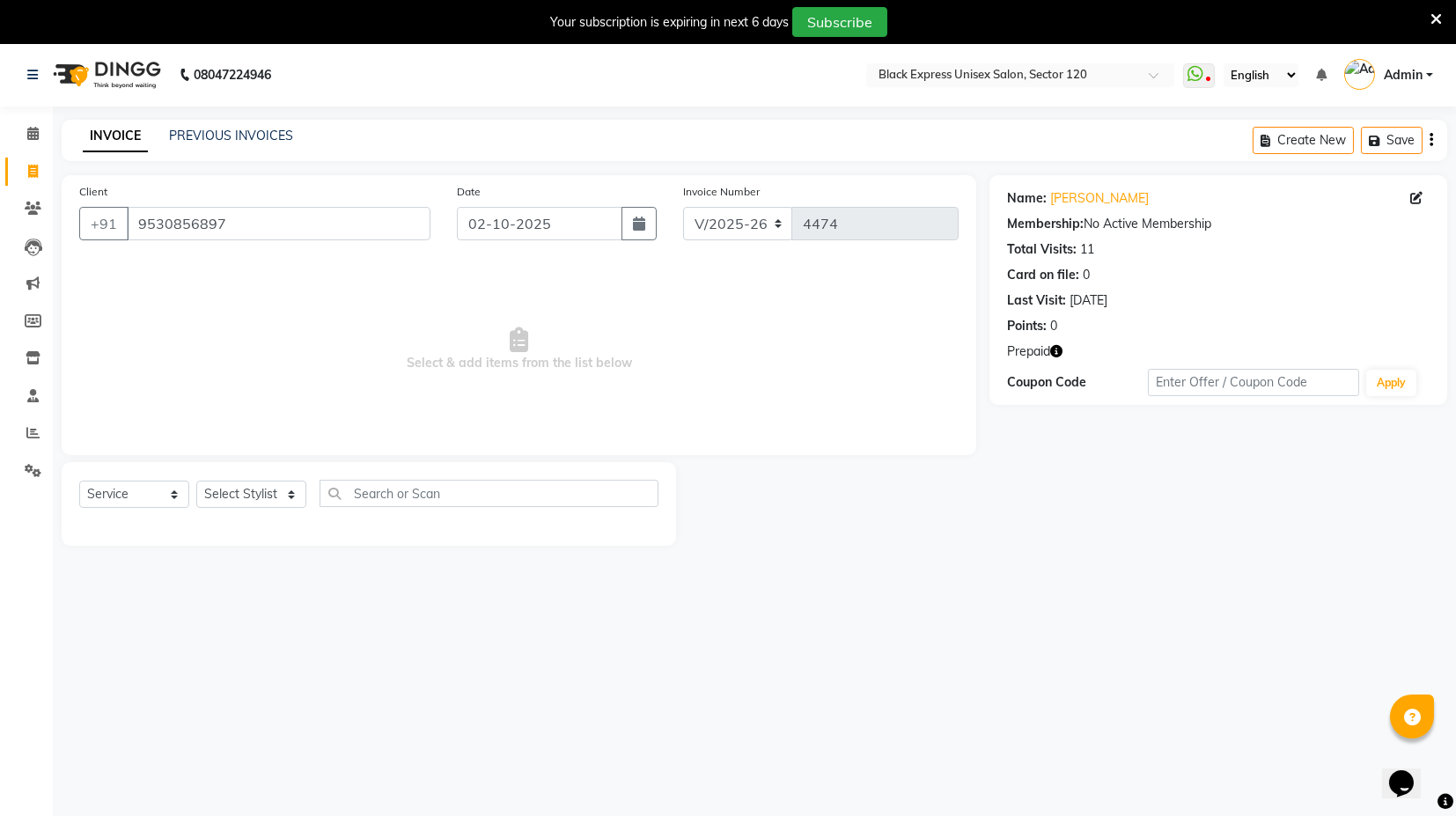
click at [1050, 347] on span "Prepaid" at bounding box center [1028, 351] width 43 height 18
click at [1057, 350] on icon "button" at bounding box center [1056, 351] width 12 height 12
click at [704, 345] on span "Select & add items from the list below" at bounding box center [519, 350] width 879 height 176
